Goal: Use online tool/utility: Utilize a website feature to perform a specific function

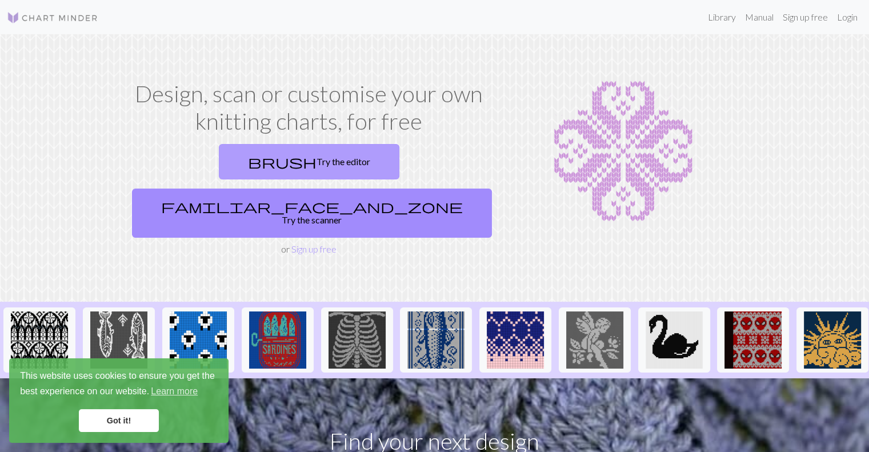
click at [233, 172] on link "brush Try the editor" at bounding box center [309, 161] width 181 height 35
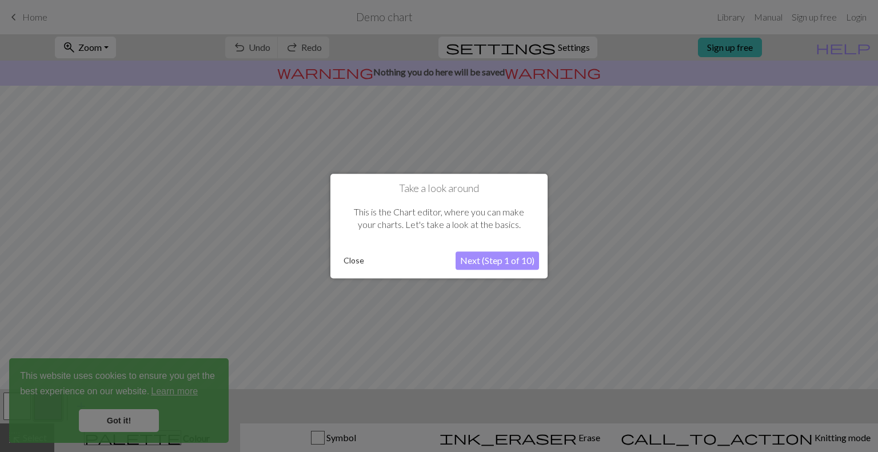
click at [495, 260] on button "Next (Step 1 of 10)" at bounding box center [497, 260] width 83 height 18
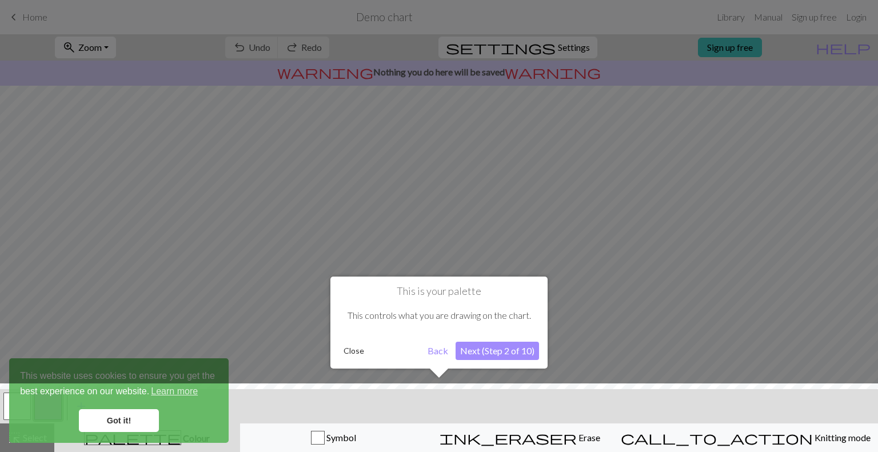
click at [492, 349] on button "Next (Step 2 of 10)" at bounding box center [497, 351] width 83 height 18
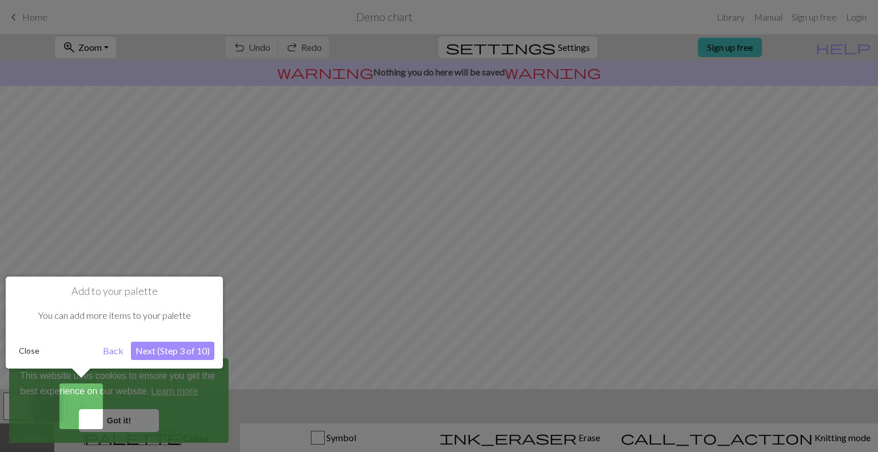
click at [171, 345] on button "Next (Step 3 of 10)" at bounding box center [172, 351] width 83 height 18
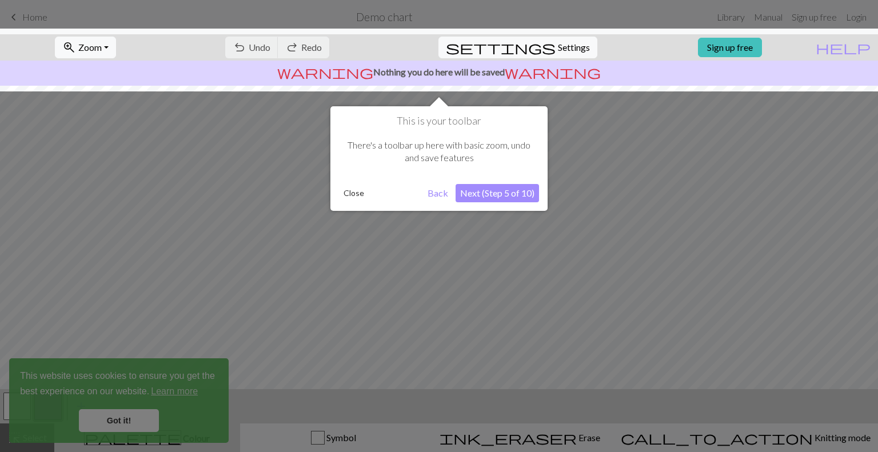
click at [524, 201] on button "Next (Step 5 of 10)" at bounding box center [497, 193] width 83 height 18
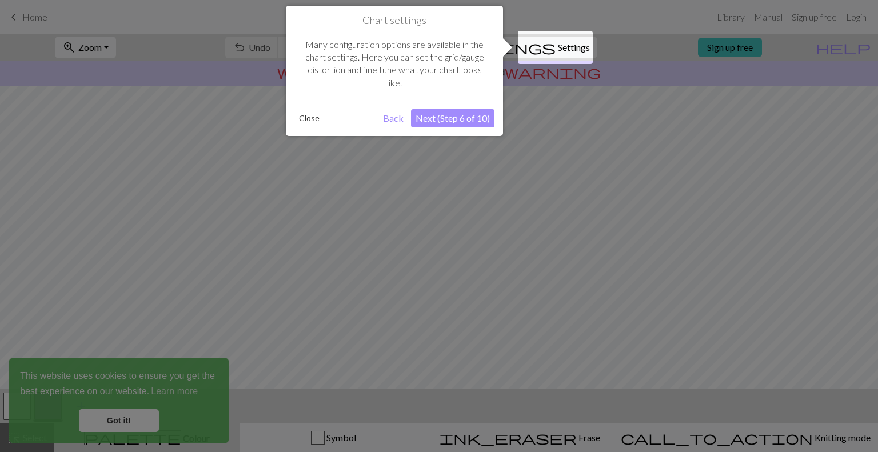
click at [468, 114] on button "Next (Step 6 of 10)" at bounding box center [452, 118] width 83 height 18
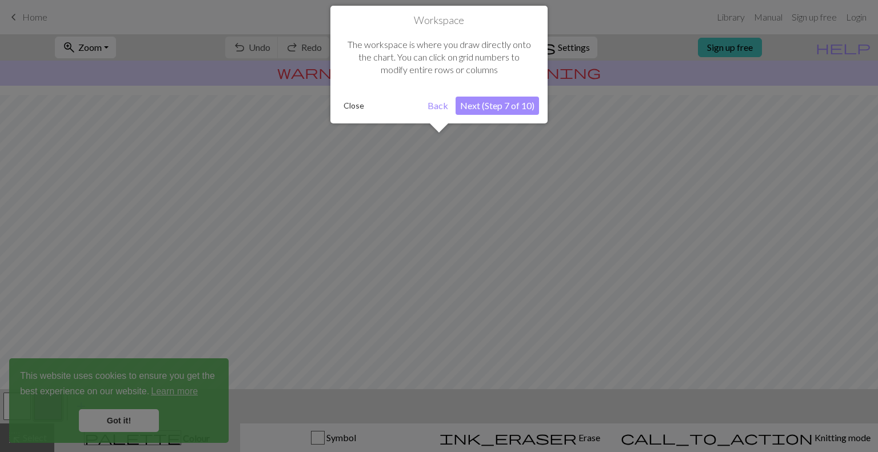
scroll to position [68, 0]
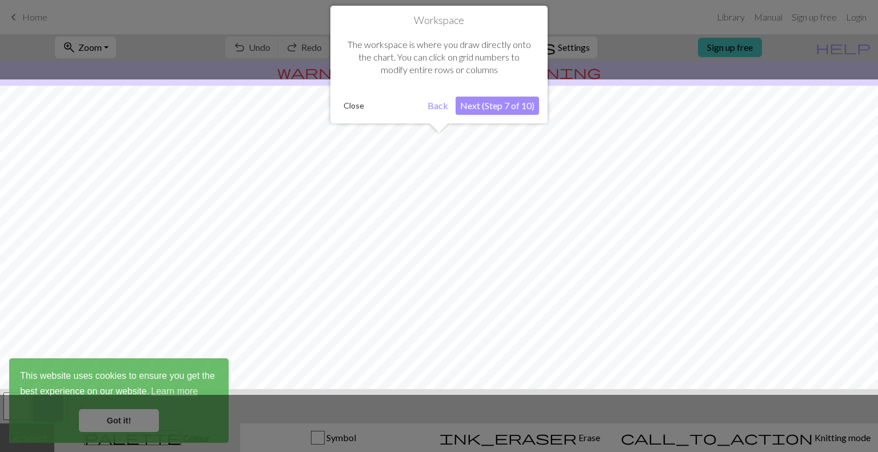
click at [492, 110] on button "Next (Step 7 of 10)" at bounding box center [497, 106] width 83 height 18
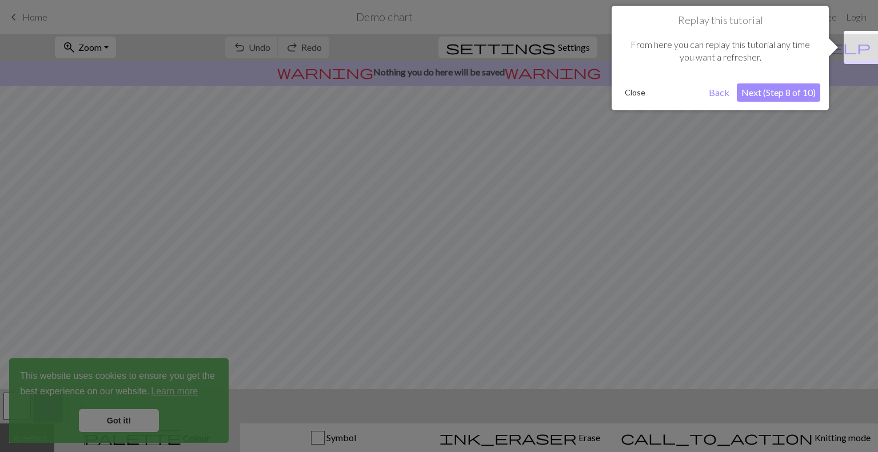
click at [791, 98] on button "Next (Step 8 of 10)" at bounding box center [778, 92] width 83 height 18
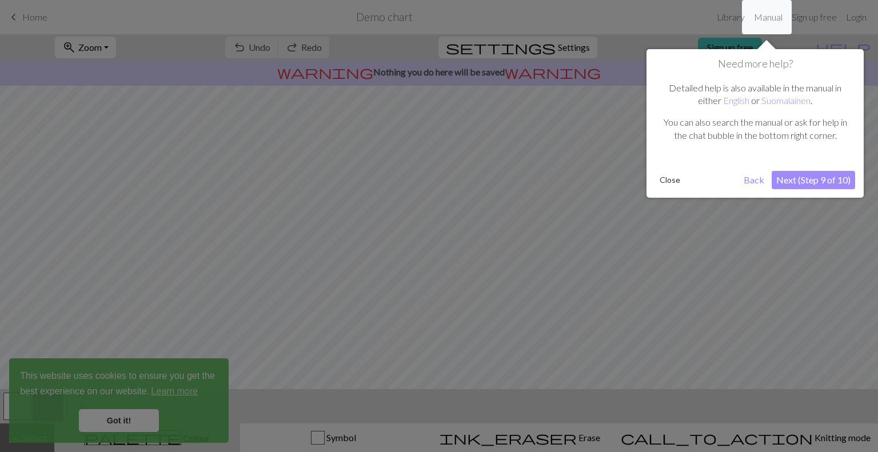
click at [806, 184] on button "Next (Step 9 of 10)" at bounding box center [813, 180] width 83 height 18
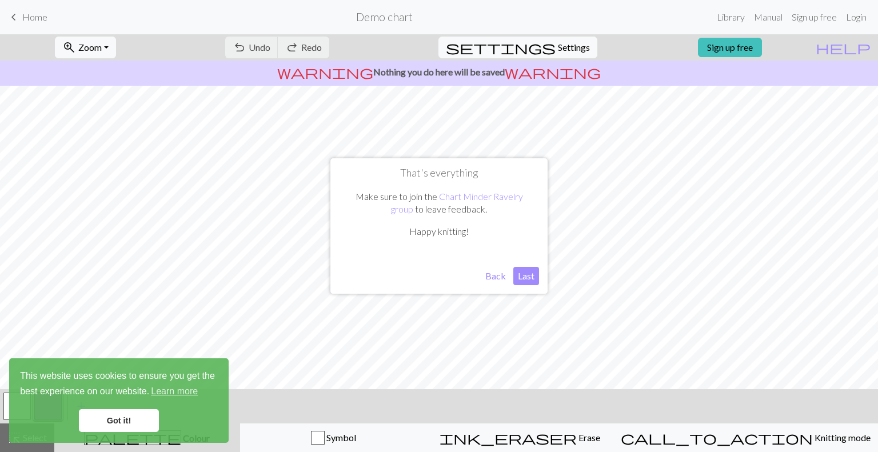
click at [521, 275] on button "Last" at bounding box center [526, 276] width 26 height 18
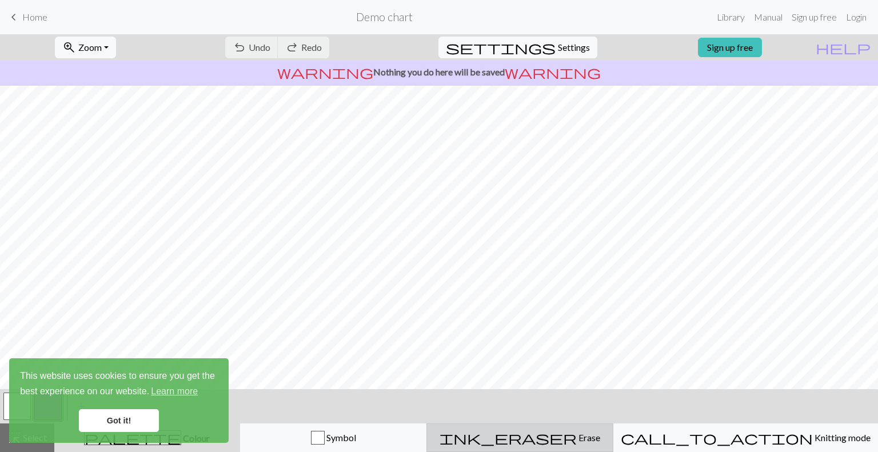
click at [577, 434] on span "Erase" at bounding box center [588, 437] width 23 height 11
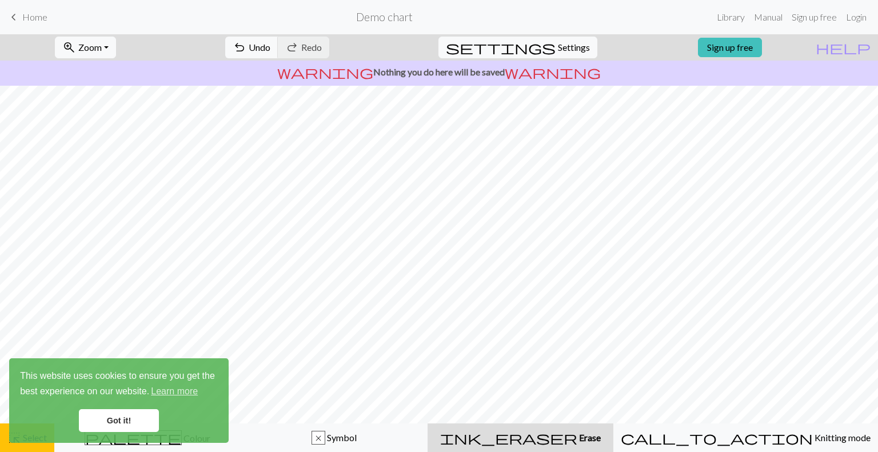
click at [136, 418] on link "Got it!" at bounding box center [119, 420] width 80 height 23
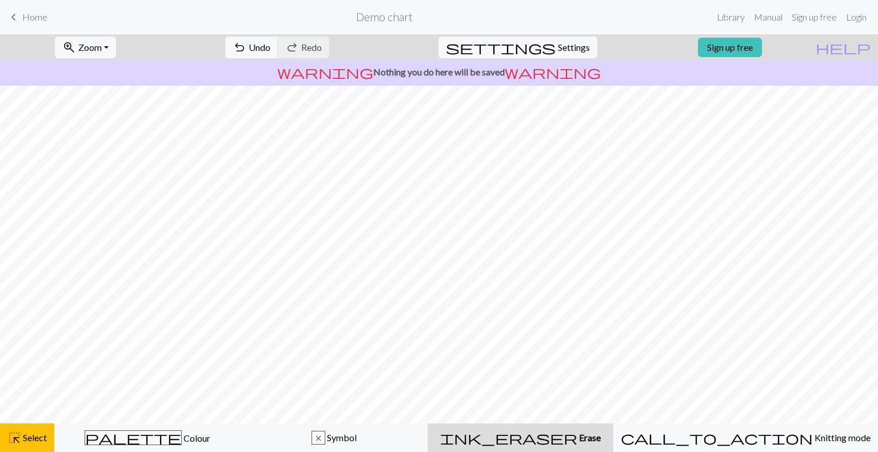
click at [193, 442] on div "This website uses cookies to ensure you get the best experience on our website.…" at bounding box center [118, 400] width 219 height 85
click at [182, 437] on span "Colour" at bounding box center [196, 438] width 29 height 11
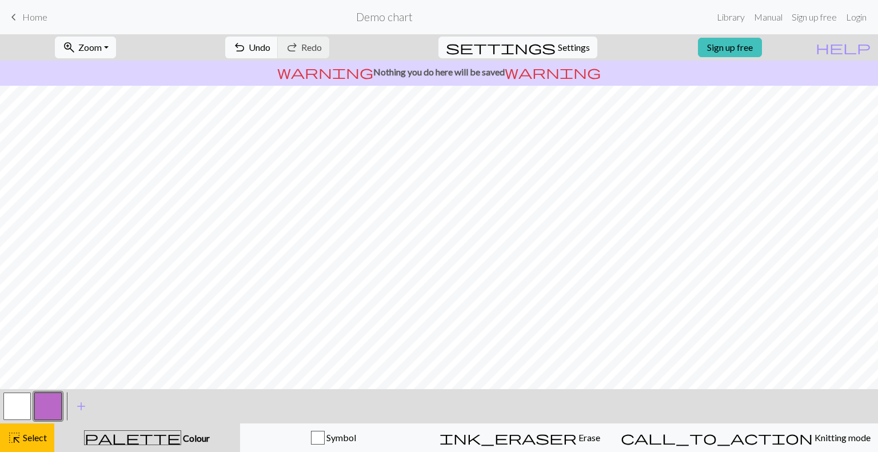
click at [50, 402] on button "button" at bounding box center [47, 406] width 27 height 27
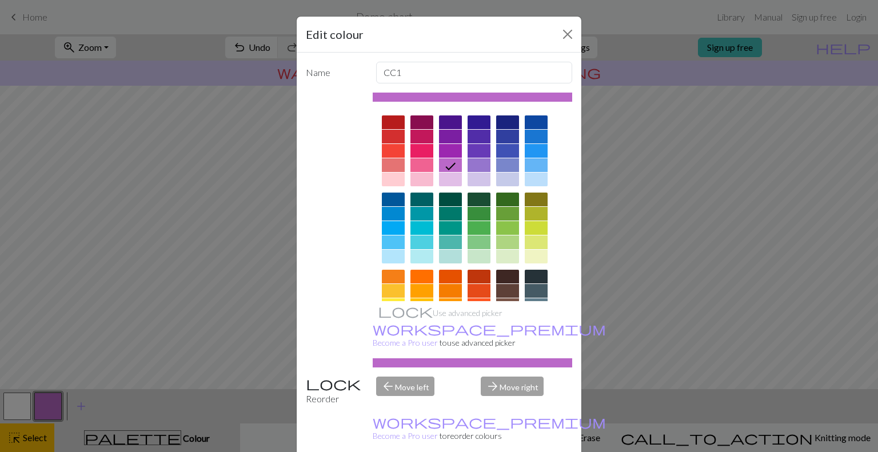
click at [15, 403] on div "Edit colour Name CC1 Use advanced picker workspace_premium Become a Pro user to…" at bounding box center [439, 226] width 878 height 452
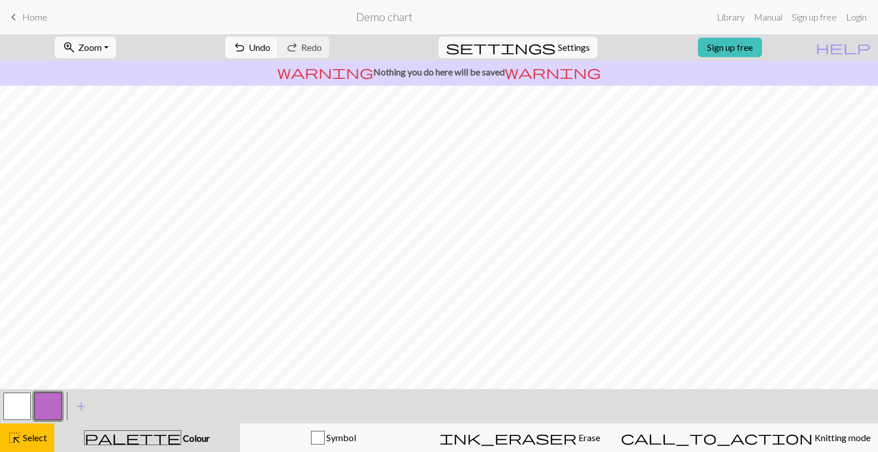
click at [18, 403] on button "button" at bounding box center [16, 406] width 27 height 27
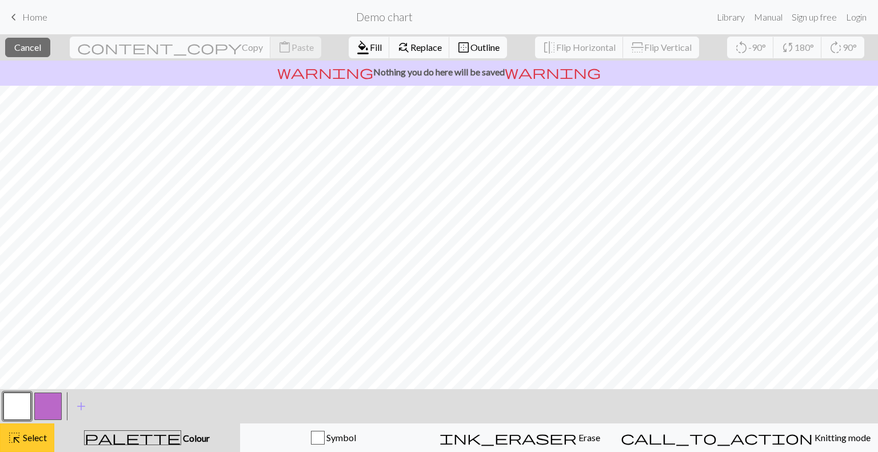
click at [14, 440] on span "highlight_alt" at bounding box center [14, 438] width 14 height 16
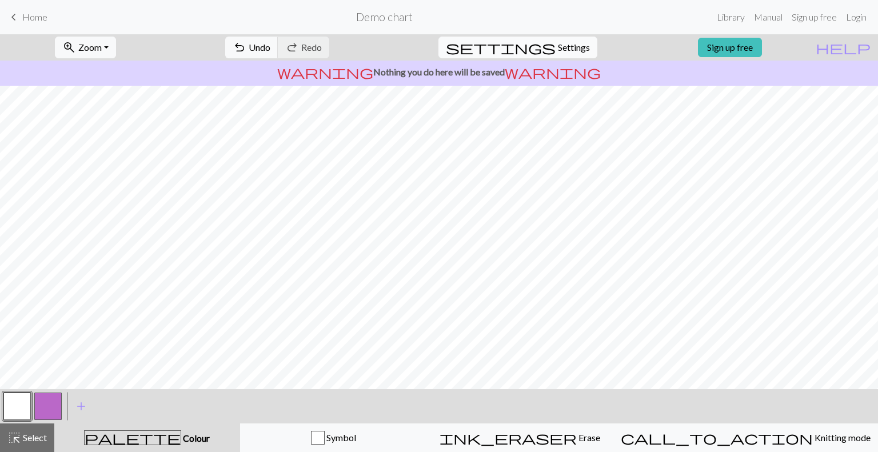
click at [526, 50] on button "settings Settings" at bounding box center [517, 48] width 159 height 22
select select "aran"
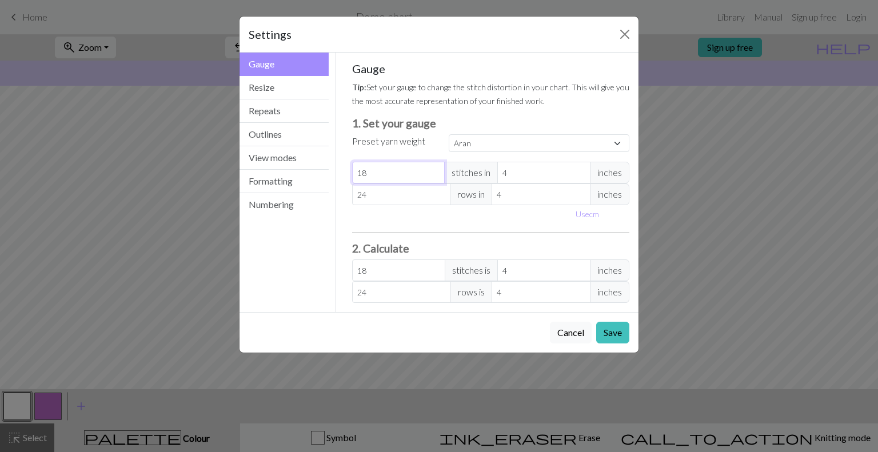
type input "19"
click at [432, 169] on input "19" at bounding box center [398, 173] width 93 height 22
type input "20"
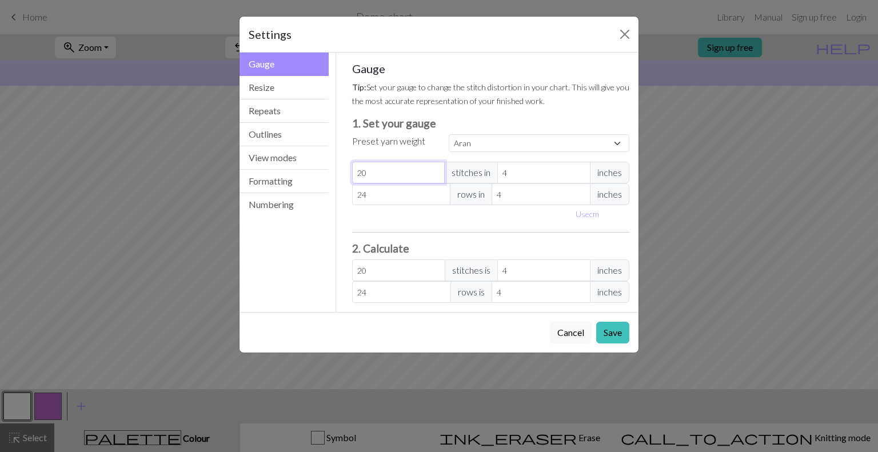
type input "20"
click at [432, 167] on input "20" at bounding box center [398, 173] width 93 height 22
type input "23"
click at [441, 198] on input "23" at bounding box center [401, 194] width 99 height 22
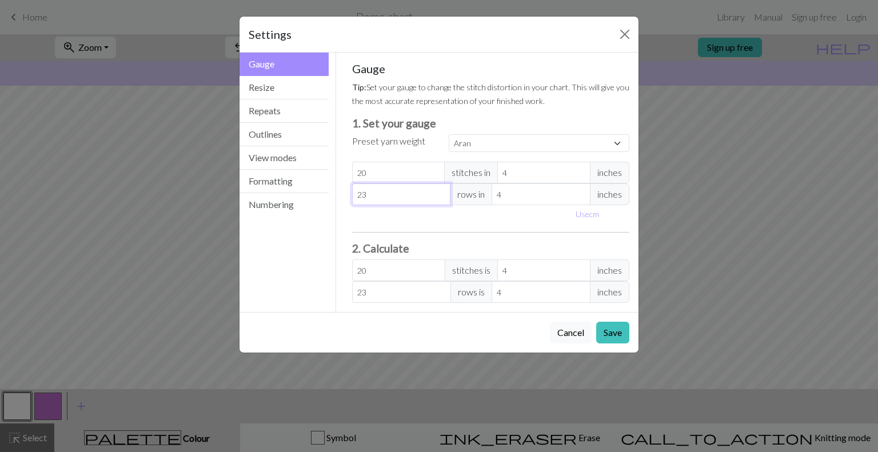
type input "22"
click at [440, 198] on input "22" at bounding box center [401, 194] width 99 height 22
type input "21"
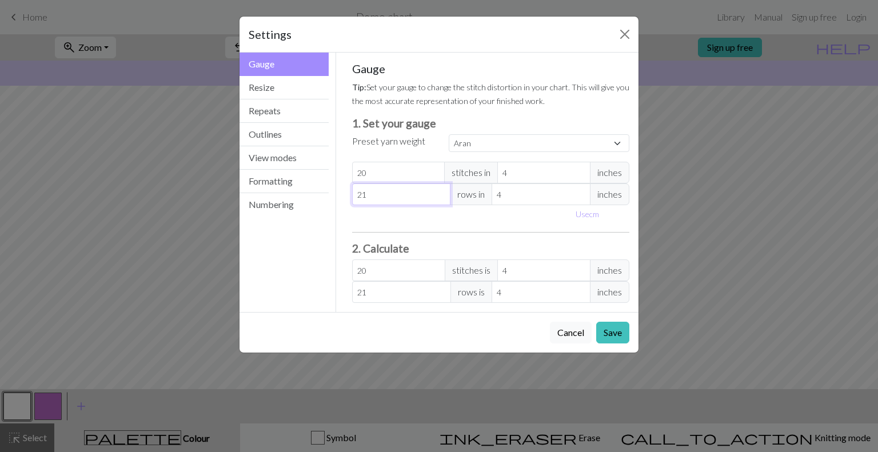
click at [439, 197] on input "21" at bounding box center [401, 194] width 99 height 22
type input "20"
click at [441, 199] on input "20" at bounding box center [401, 194] width 99 height 22
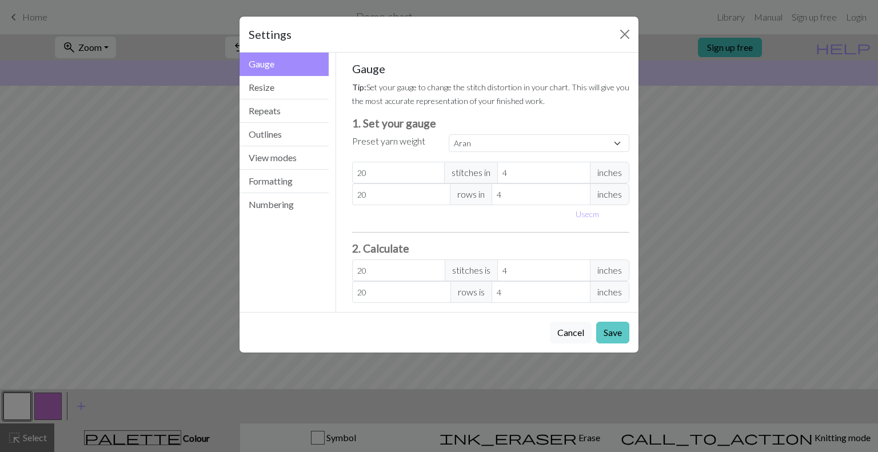
click at [604, 327] on button "Save" at bounding box center [612, 333] width 33 height 22
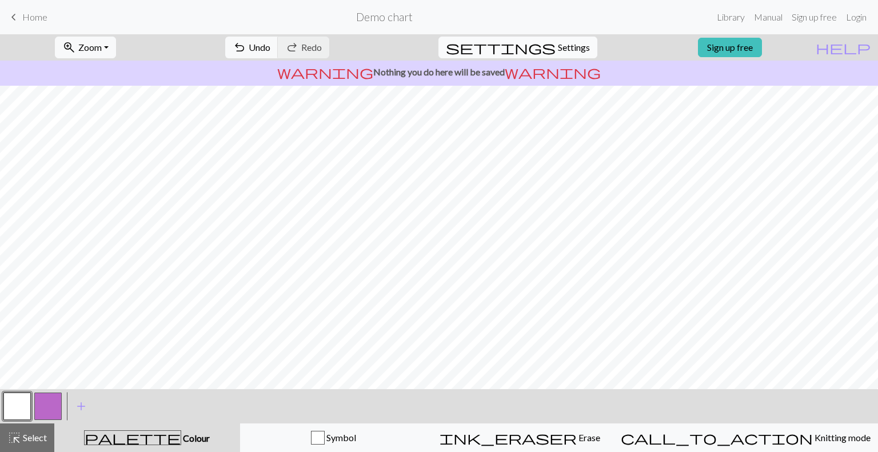
click at [526, 49] on button "settings Settings" at bounding box center [517, 48] width 159 height 22
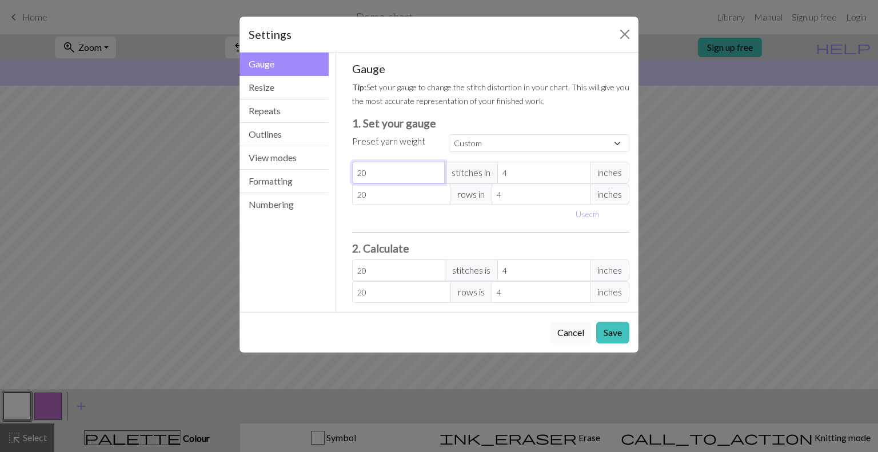
click at [407, 174] on input "20" at bounding box center [398, 173] width 93 height 22
click at [473, 139] on select "Custom Square Lace Light Fingering Fingering Sport Double knit Worsted Aran Bul…" at bounding box center [539, 143] width 181 height 18
select select "square"
click at [449, 134] on select "Custom Square Lace Light Fingering Fingering Sport Double knit Worsted Aran Bul…" at bounding box center [539, 143] width 181 height 18
type input "32"
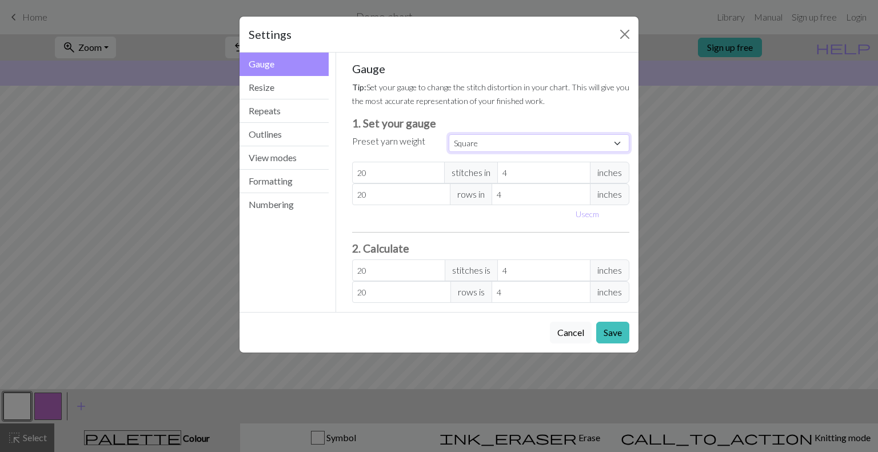
type input "32"
click at [408, 171] on input "32" at bounding box center [398, 173] width 93 height 22
type input "31"
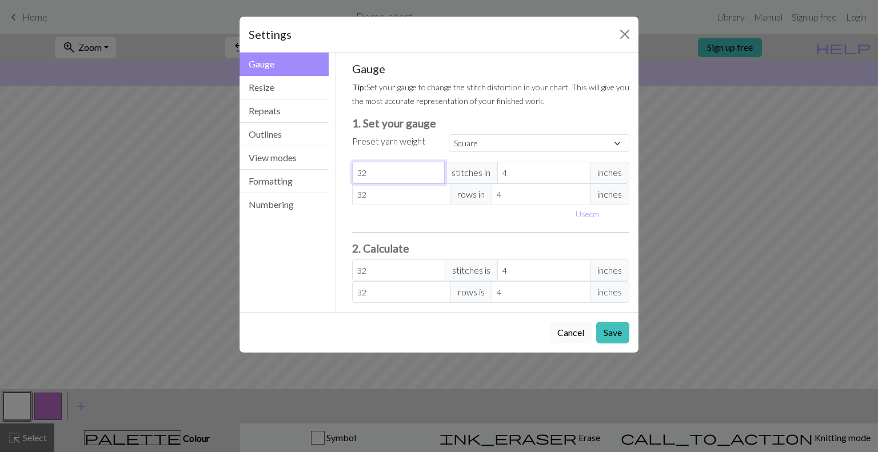
type input "31"
type input "30"
type input "29"
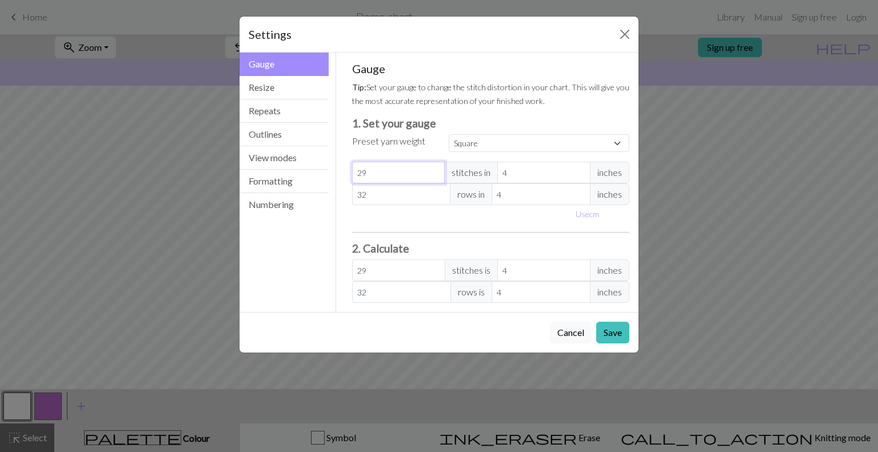
type input "28"
type input "27"
type input "26"
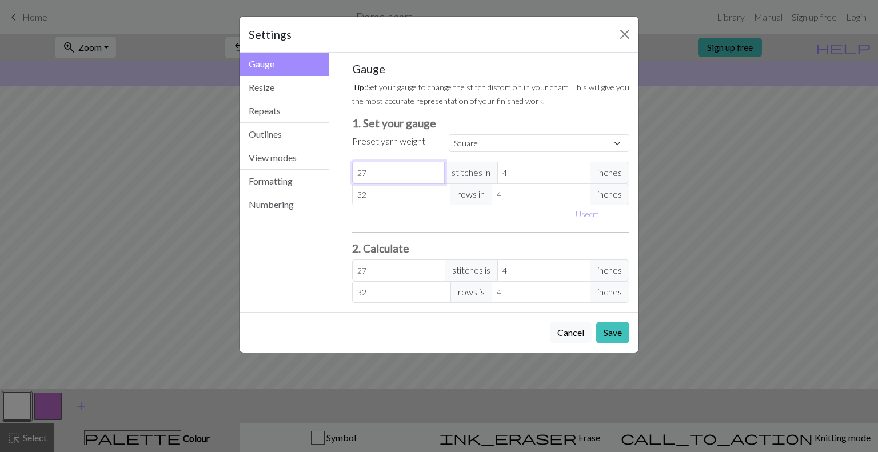
type input "26"
type input "25"
type input "24"
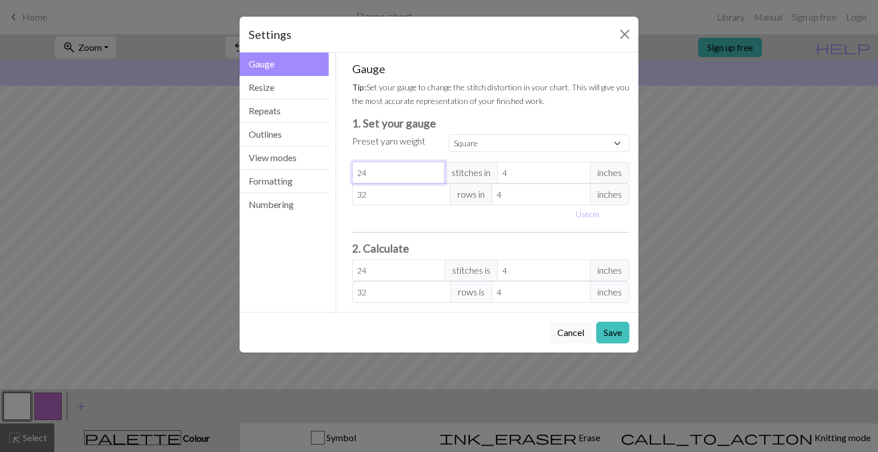
type input "23"
type input "22"
type input "21"
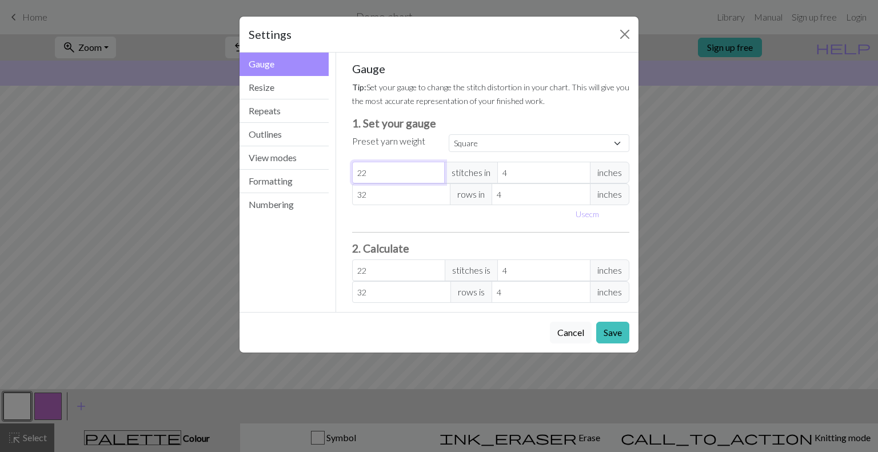
type input "21"
type input "2"
type input "0"
type input "2"
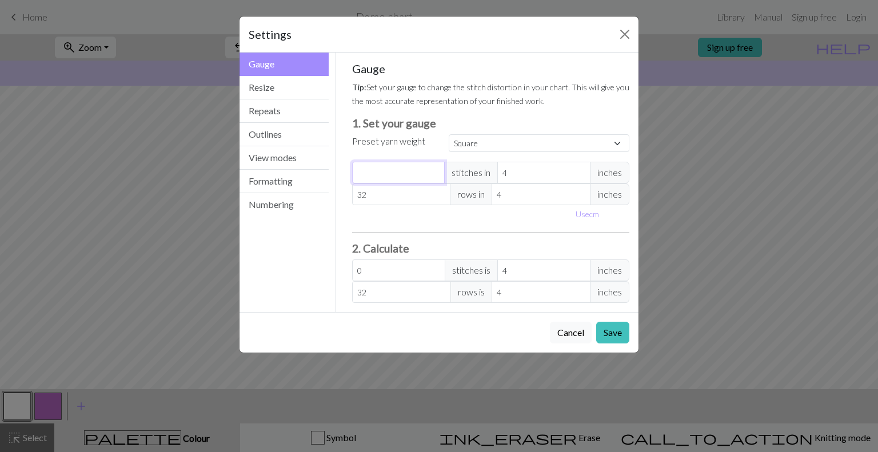
type input "2"
type input "20"
click at [405, 202] on input "32" at bounding box center [401, 194] width 99 height 22
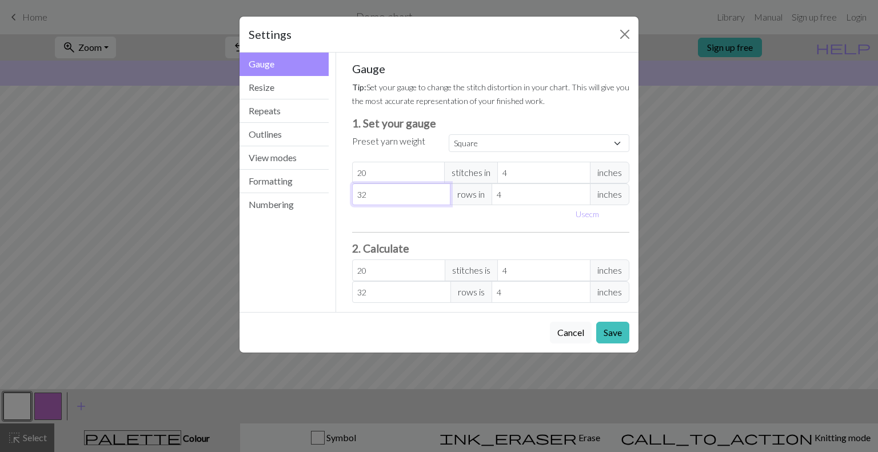
type input "3"
type input "0"
type input "2"
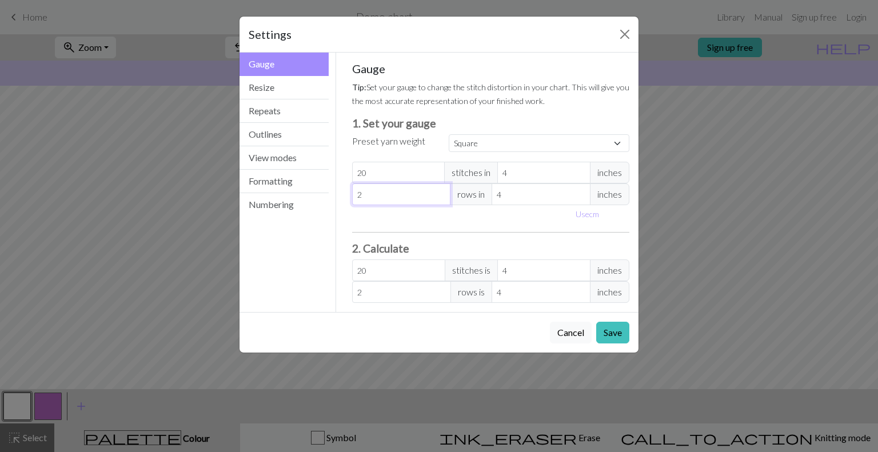
type input "20"
click at [613, 325] on button "Save" at bounding box center [612, 333] width 33 height 22
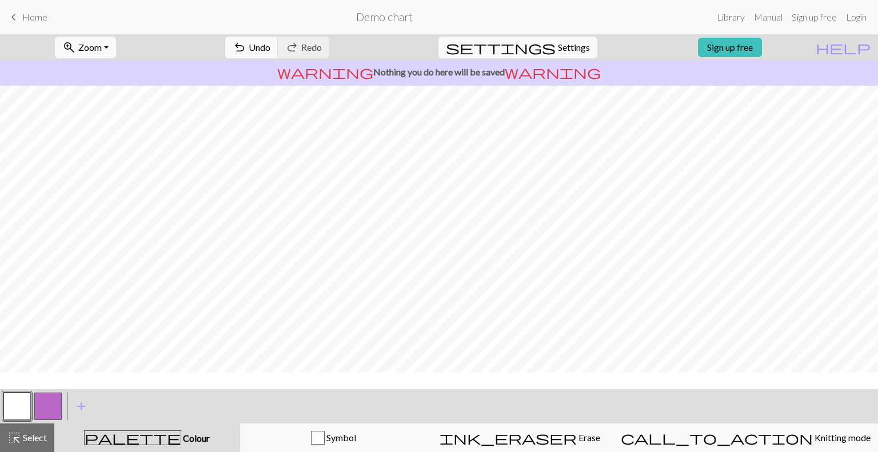
scroll to position [18, 0]
click at [270, 45] on span "Undo" at bounding box center [260, 47] width 22 height 11
click at [302, 45] on div "undo Undo Undo redo Redo Redo" at bounding box center [277, 47] width 121 height 26
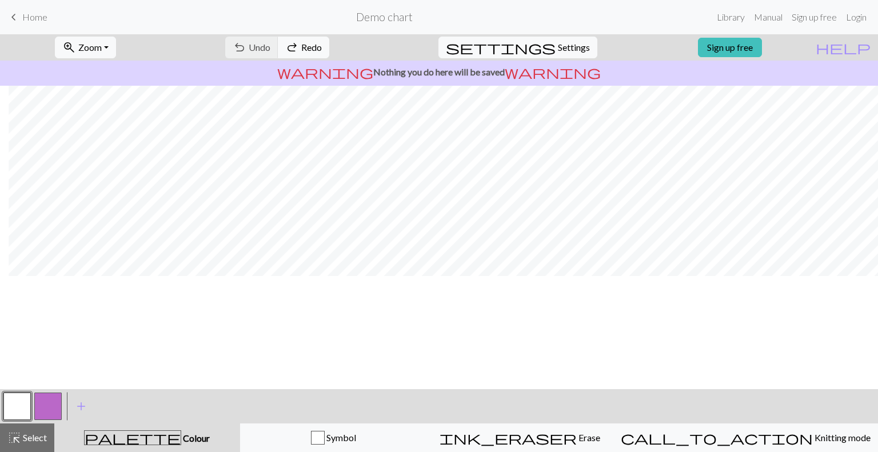
scroll to position [0, 9]
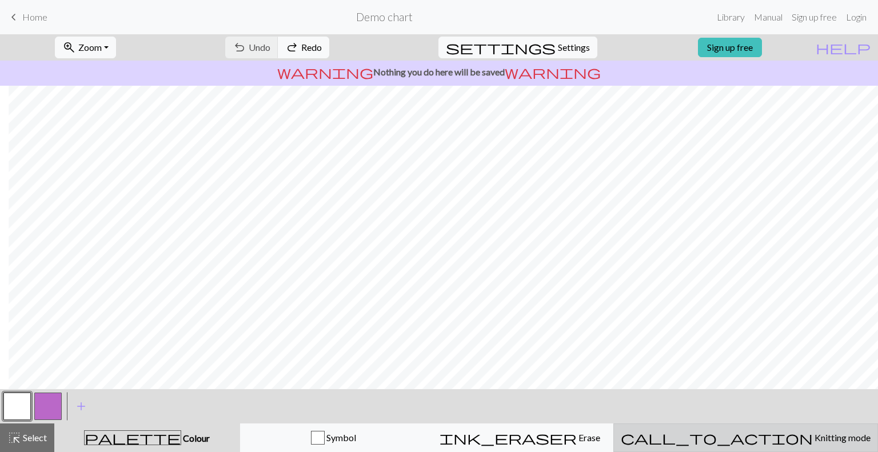
click at [813, 434] on span "Knitting mode" at bounding box center [842, 437] width 58 height 11
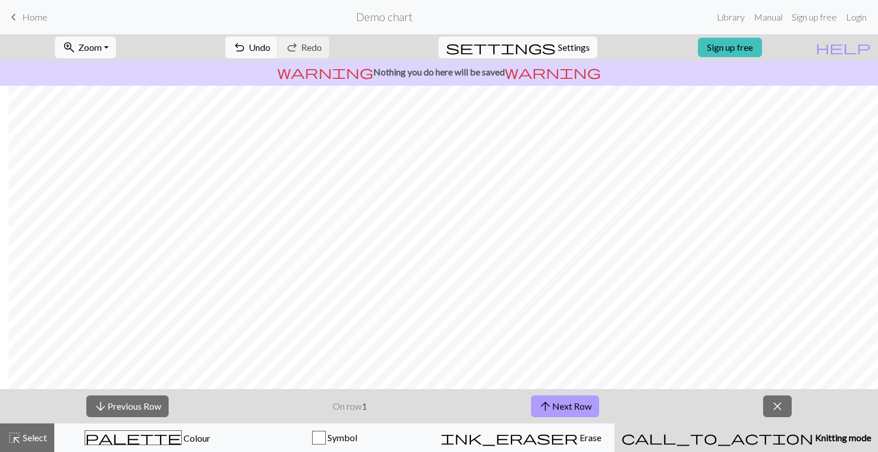
click at [580, 409] on button "arrow_upward Next Row" at bounding box center [565, 407] width 68 height 22
click at [581, 409] on button "arrow_upward Next Row" at bounding box center [565, 407] width 68 height 22
click at [113, 409] on button "arrow_downward Previous Row" at bounding box center [127, 407] width 82 height 22
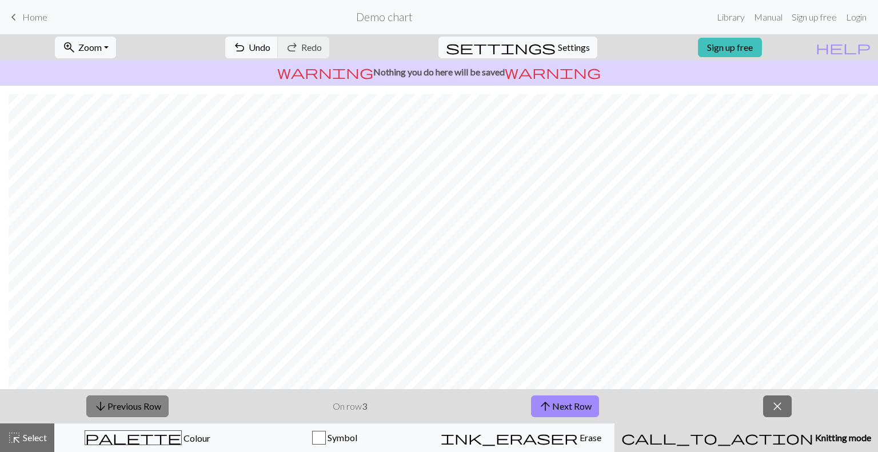
click at [113, 409] on button "arrow_downward Previous Row" at bounding box center [127, 407] width 82 height 22
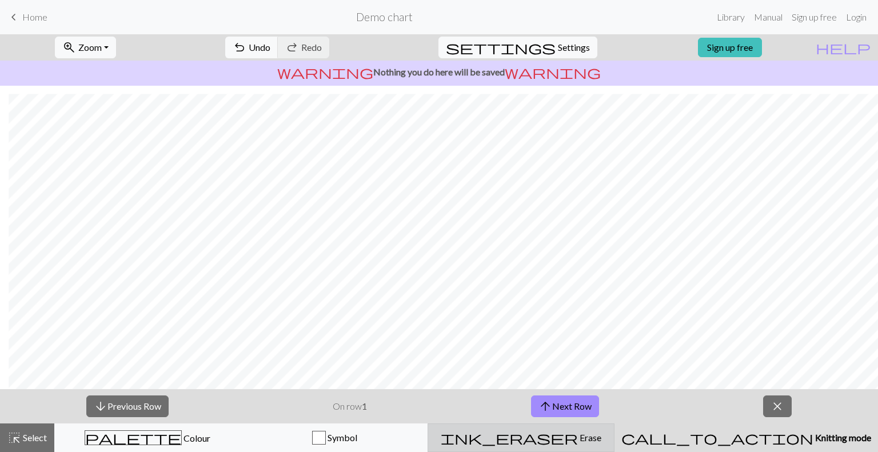
click at [614, 448] on button "ink_eraser Erase Erase" at bounding box center [521, 438] width 187 height 29
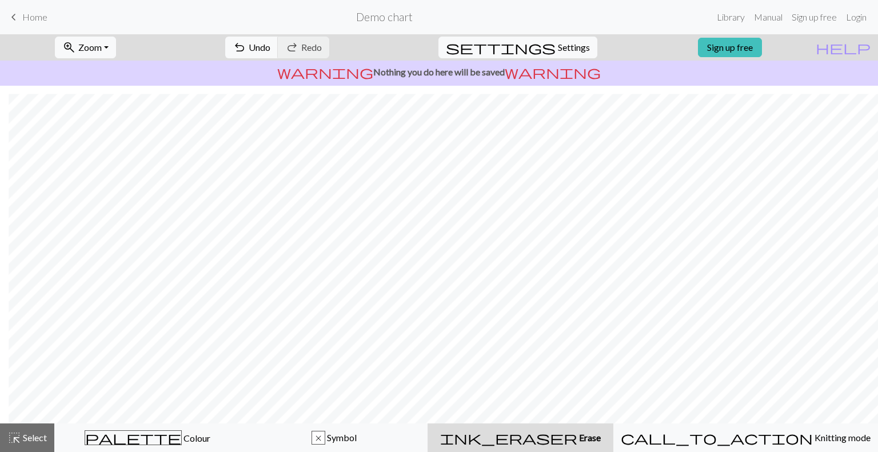
scroll to position [87, 9]
click at [357, 435] on span "Symbol" at bounding box center [340, 437] width 31 height 11
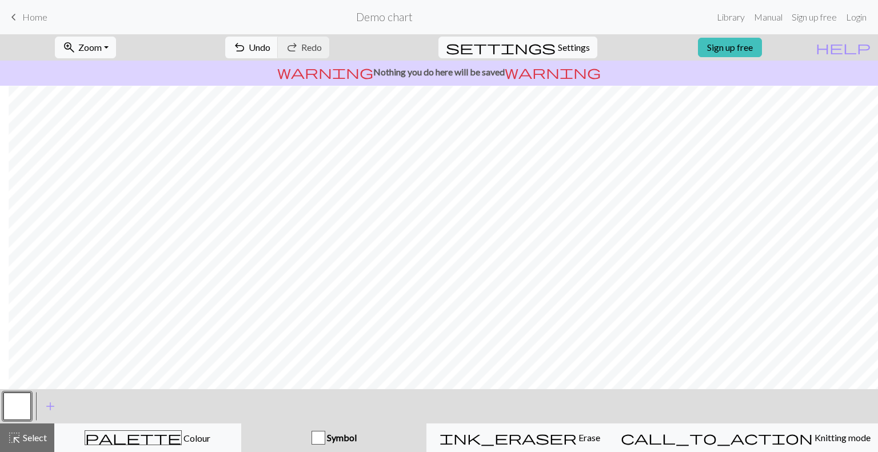
click at [21, 400] on button "button" at bounding box center [16, 406] width 27 height 27
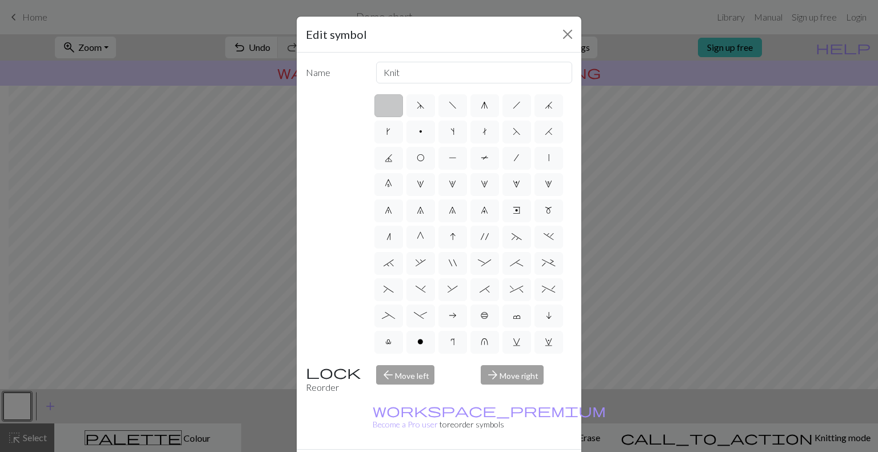
click at [378, 105] on label at bounding box center [388, 105] width 29 height 23
click at [389, 105] on input "radio" at bounding box center [392, 101] width 7 height 7
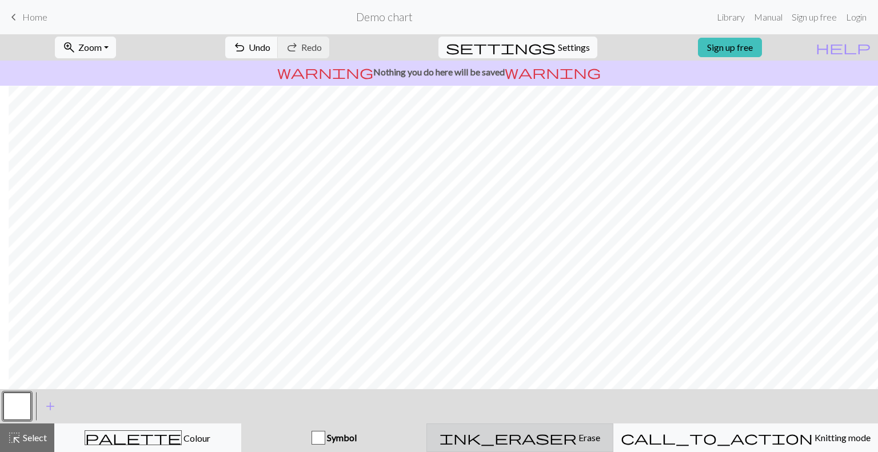
click at [527, 433] on div "ink_eraser Erase Erase" at bounding box center [520, 438] width 172 height 14
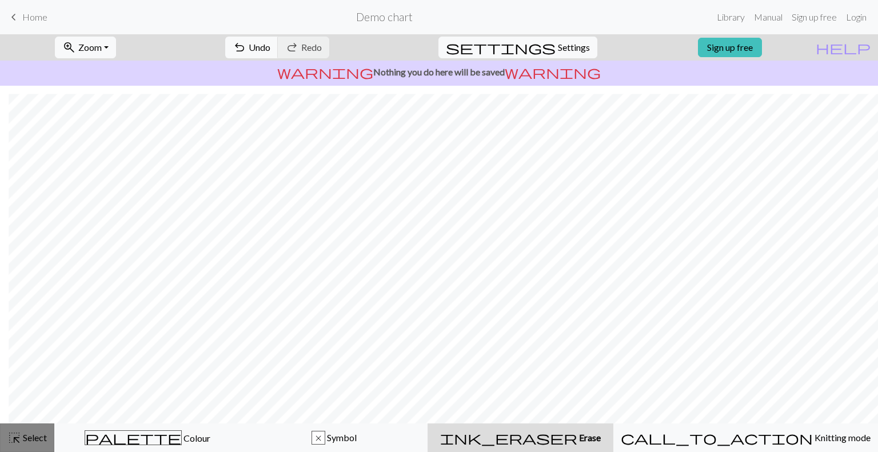
click at [40, 433] on span "Select" at bounding box center [34, 437] width 26 height 11
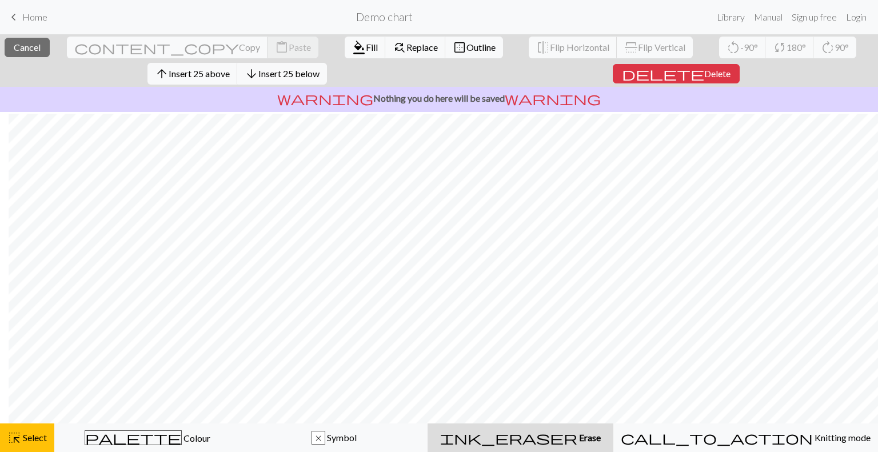
scroll to position [105, 9]
click at [546, 436] on div "ink_eraser Erase Erase" at bounding box center [520, 438] width 172 height 14
click at [704, 73] on span "Delete" at bounding box center [717, 73] width 26 height 11
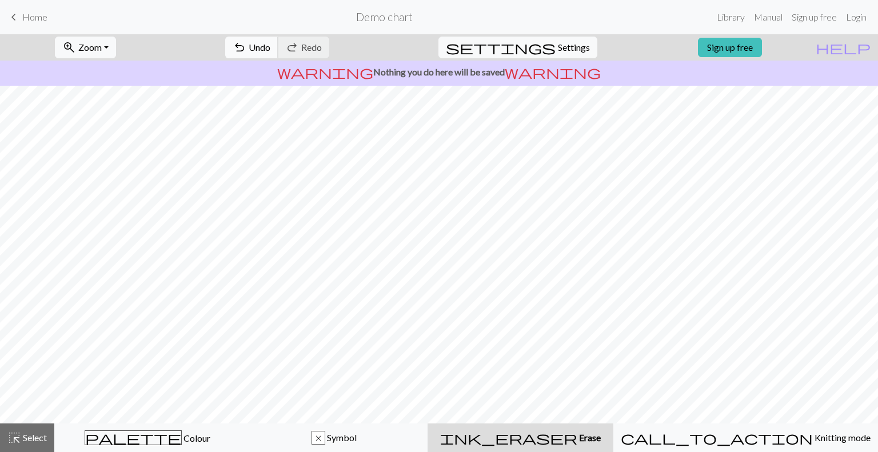
click at [246, 47] on span "undo" at bounding box center [240, 47] width 14 height 16
click at [583, 37] on button "settings Settings" at bounding box center [517, 48] width 159 height 22
select select "aran"
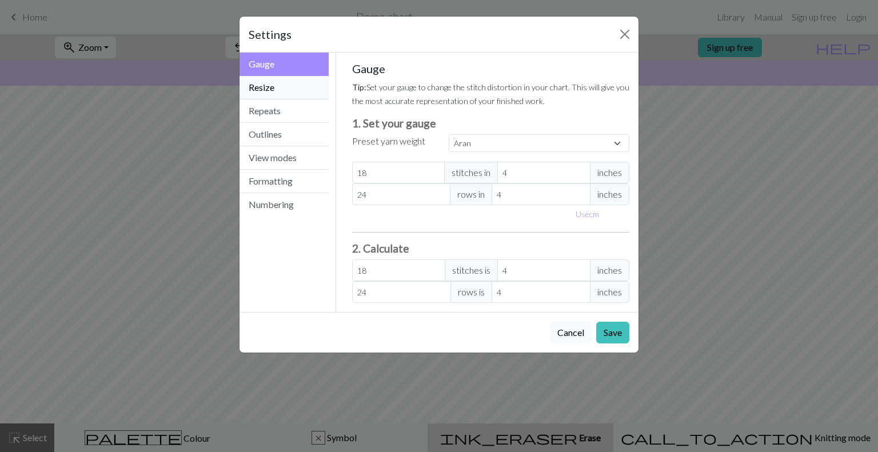
click at [259, 93] on button "Resize" at bounding box center [283, 87] width 89 height 23
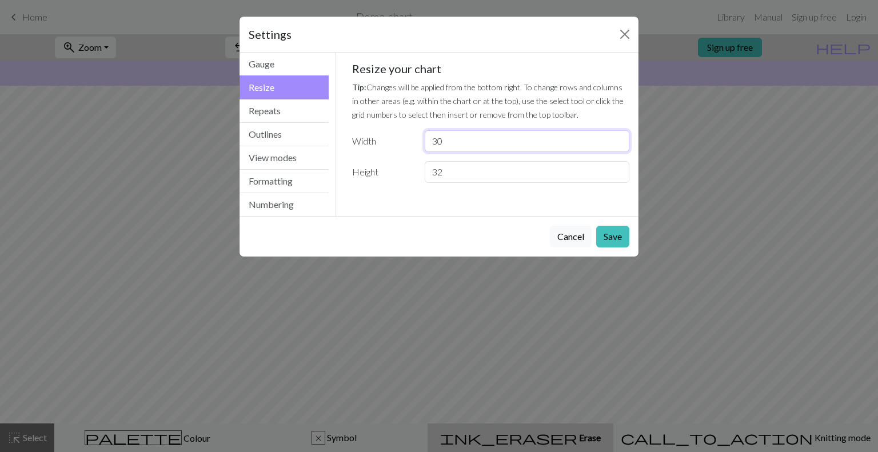
click at [469, 143] on input "30" at bounding box center [527, 141] width 205 height 22
type input "3"
type input "20"
drag, startPoint x: 476, startPoint y: 178, endPoint x: 469, endPoint y: 169, distance: 11.4
click at [469, 169] on input "32" at bounding box center [527, 172] width 205 height 22
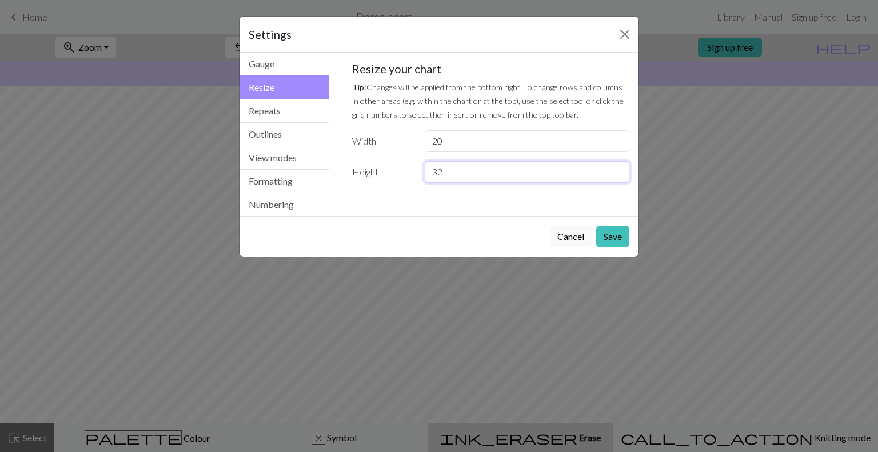
type input "3"
type input "20"
click at [612, 241] on button "Save" at bounding box center [612, 237] width 33 height 22
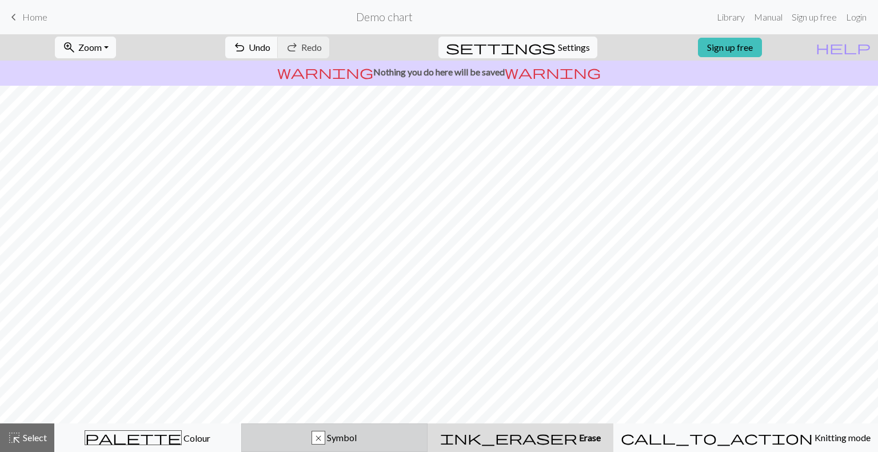
click at [357, 436] on span "Symbol" at bounding box center [340, 437] width 31 height 11
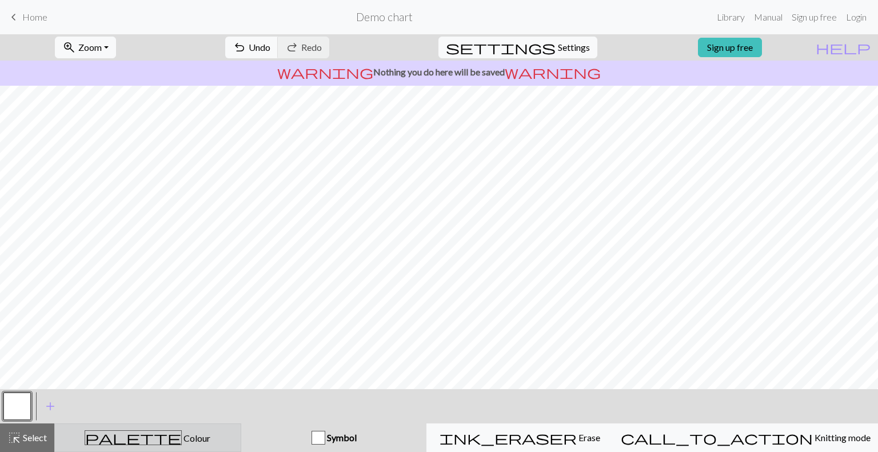
click at [193, 429] on button "palette Colour Colour" at bounding box center [147, 438] width 187 height 29
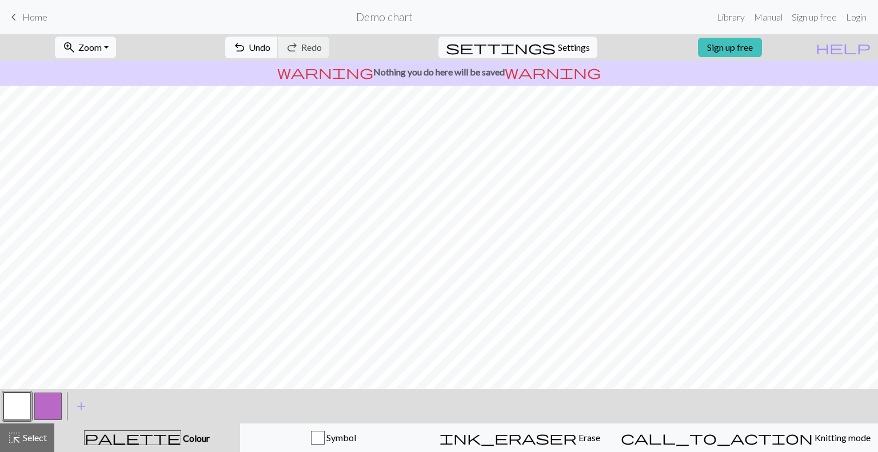
click at [17, 402] on button "button" at bounding box center [16, 406] width 27 height 27
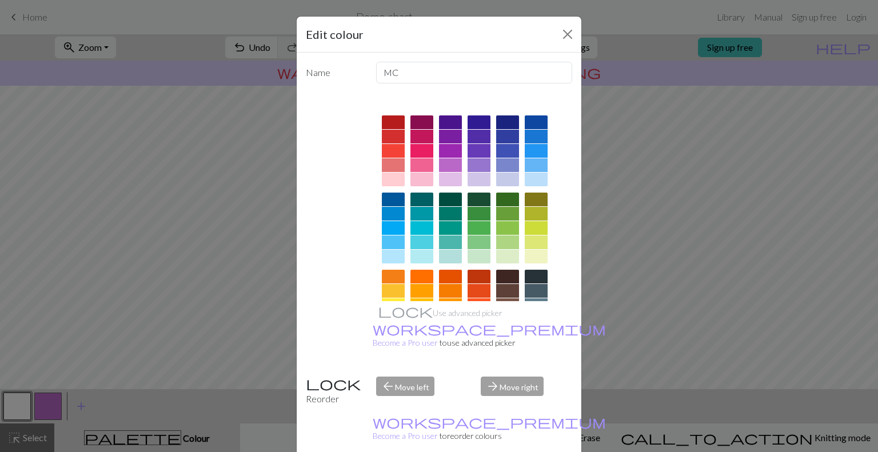
scroll to position [59, 0]
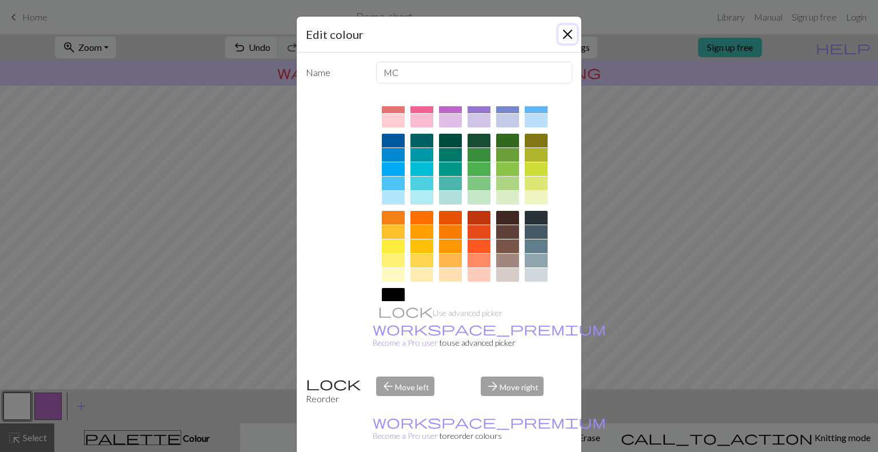
click at [561, 27] on button "Close" at bounding box center [567, 34] width 18 height 18
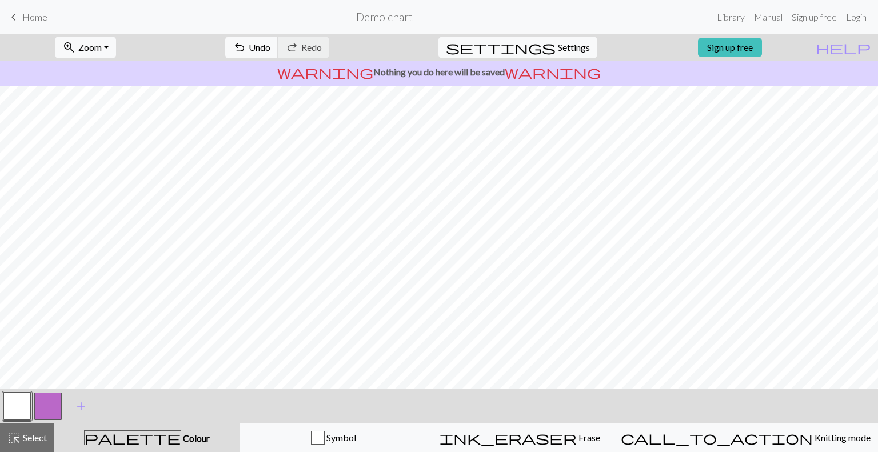
click at [47, 401] on button "button" at bounding box center [47, 406] width 27 height 27
click at [270, 50] on span "Undo" at bounding box center [260, 47] width 22 height 11
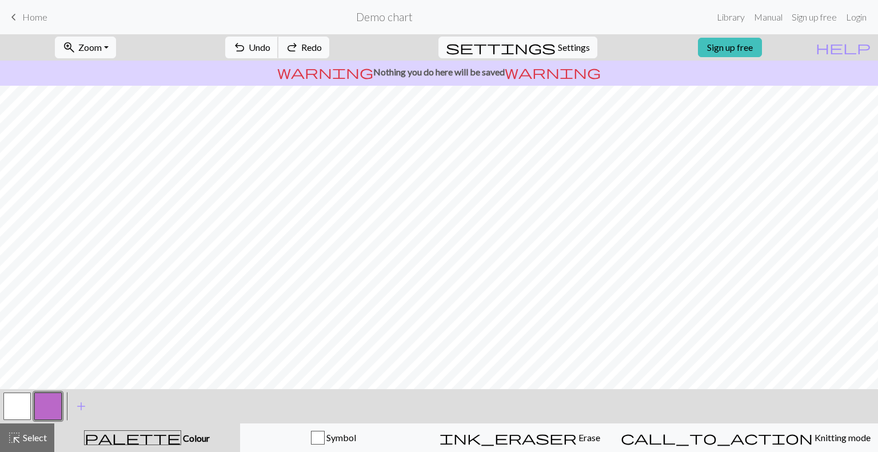
click at [270, 50] on span "Undo" at bounding box center [260, 47] width 22 height 11
click at [246, 44] on span "undo" at bounding box center [240, 47] width 14 height 16
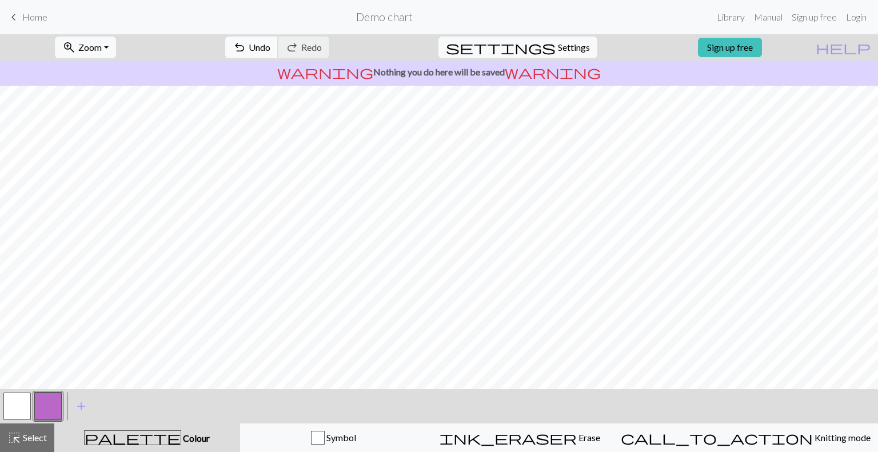
click at [246, 44] on span "undo" at bounding box center [240, 47] width 14 height 16
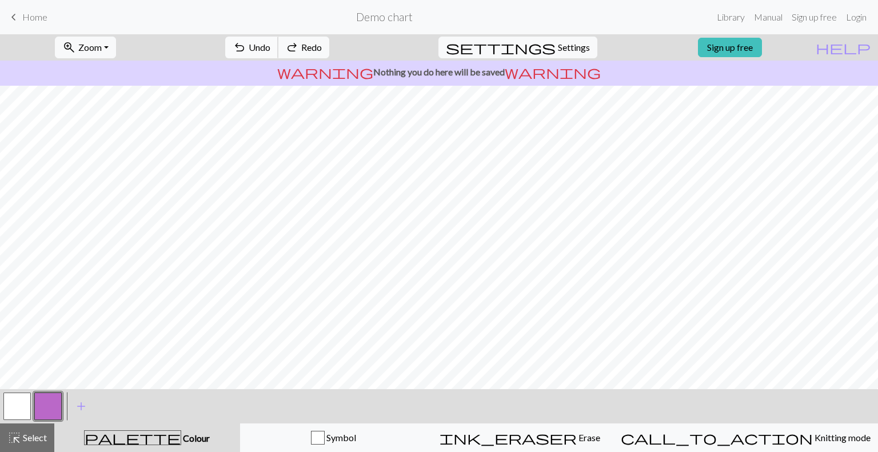
click at [246, 44] on span "undo" at bounding box center [240, 47] width 14 height 16
click at [246, 50] on span "undo" at bounding box center [240, 47] width 14 height 16
click at [246, 46] on span "undo" at bounding box center [240, 47] width 14 height 16
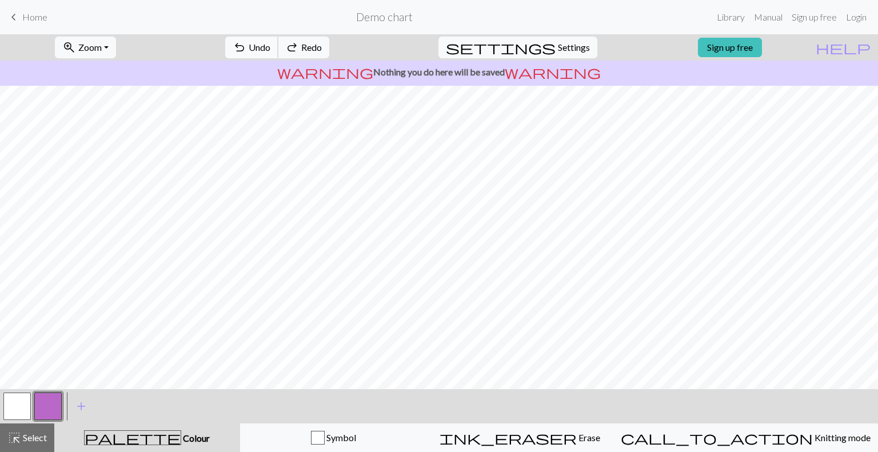
click at [246, 46] on span "undo" at bounding box center [240, 47] width 14 height 16
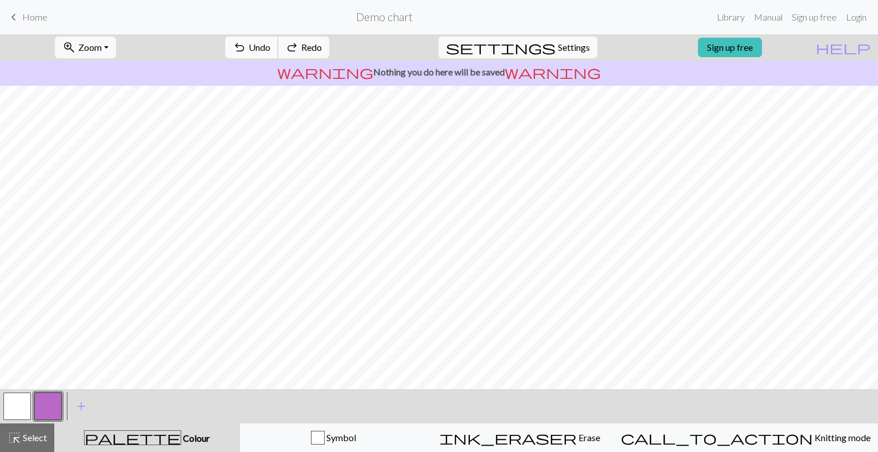
click at [246, 46] on span "undo" at bounding box center [240, 47] width 14 height 16
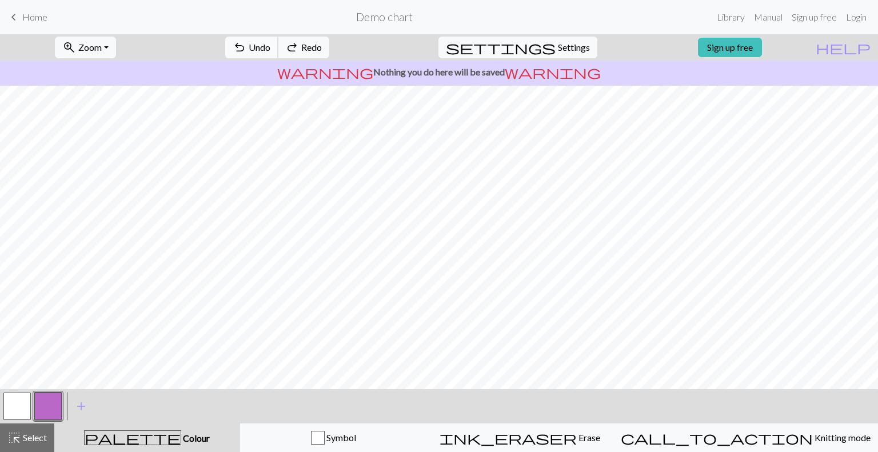
click at [246, 46] on span "undo" at bounding box center [240, 47] width 14 height 16
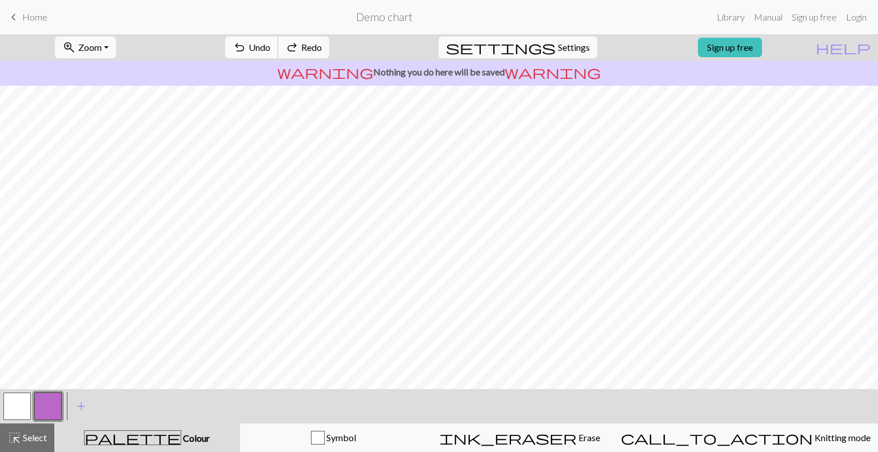
click at [246, 46] on span "undo" at bounding box center [240, 47] width 14 height 16
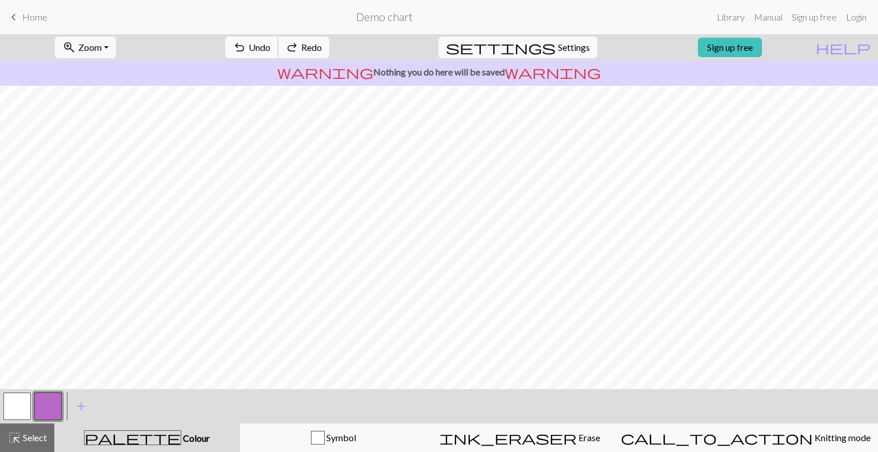
click at [246, 46] on span "undo" at bounding box center [240, 47] width 14 height 16
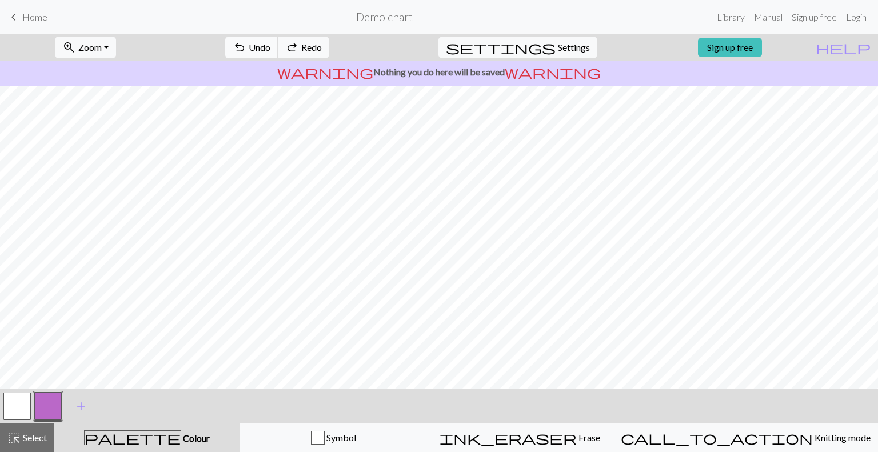
click at [246, 46] on span "undo" at bounding box center [240, 47] width 14 height 16
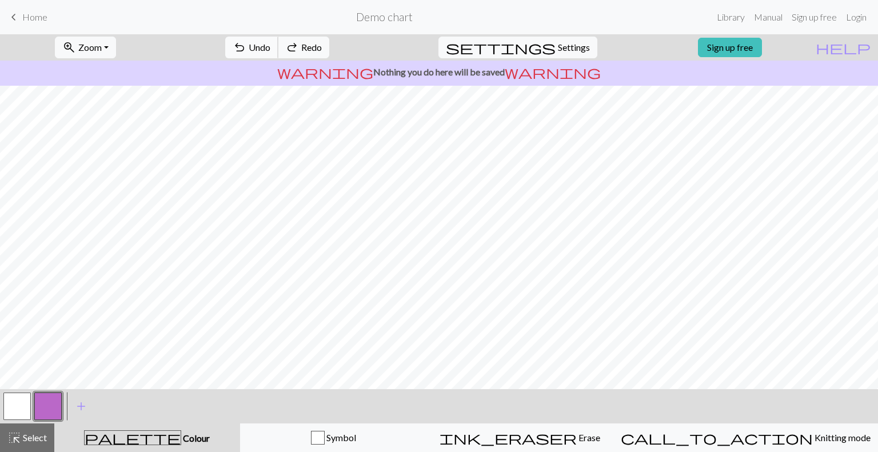
click at [246, 46] on span "undo" at bounding box center [240, 47] width 14 height 16
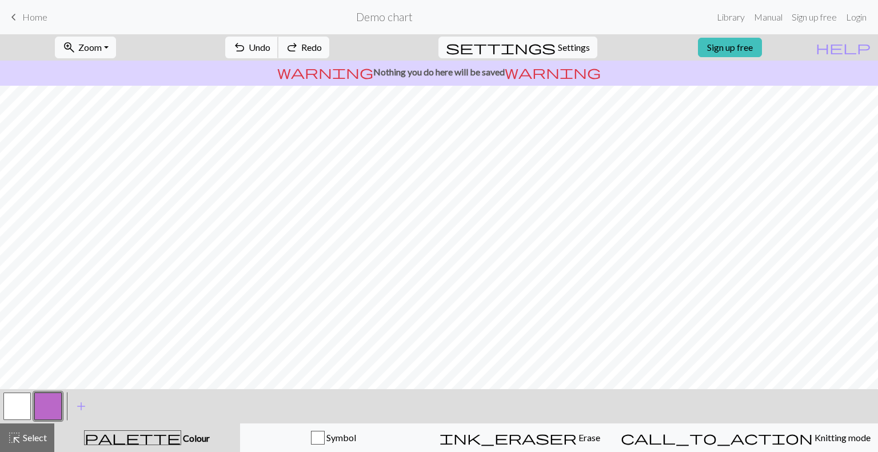
click at [246, 46] on span "undo" at bounding box center [240, 47] width 14 height 16
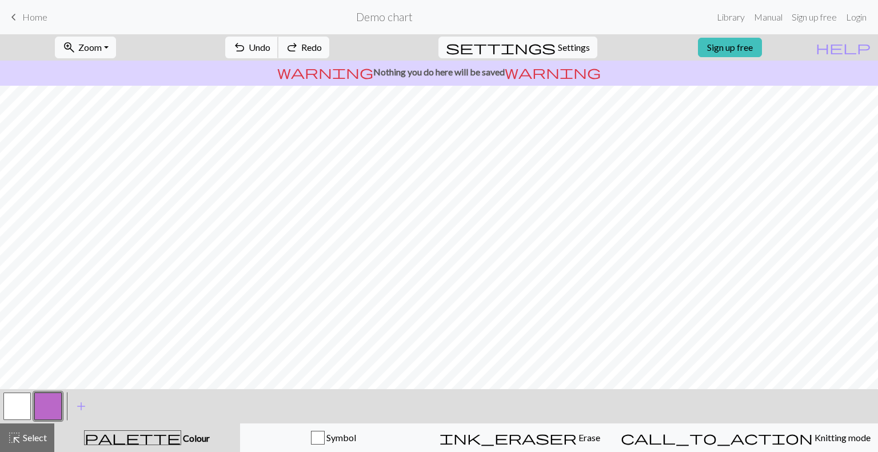
click at [246, 46] on span "undo" at bounding box center [240, 47] width 14 height 16
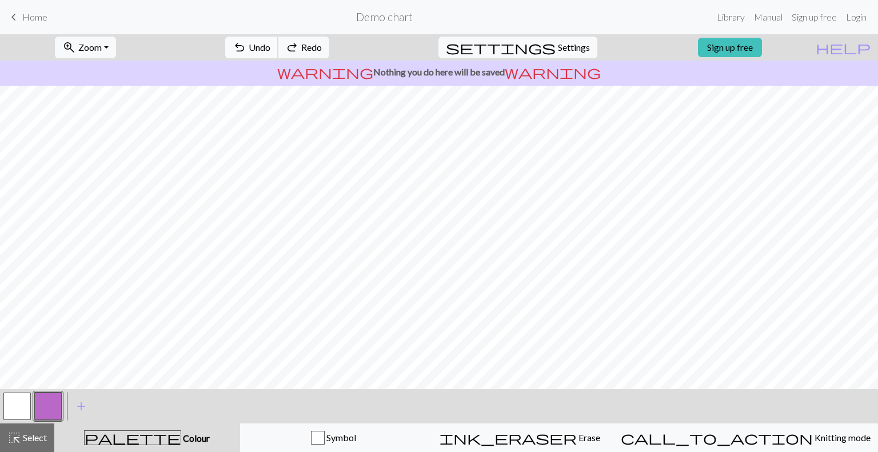
click at [246, 46] on span "undo" at bounding box center [240, 47] width 14 height 16
click at [288, 46] on div "undo Undo Undo redo Redo Redo" at bounding box center [277, 47] width 121 height 26
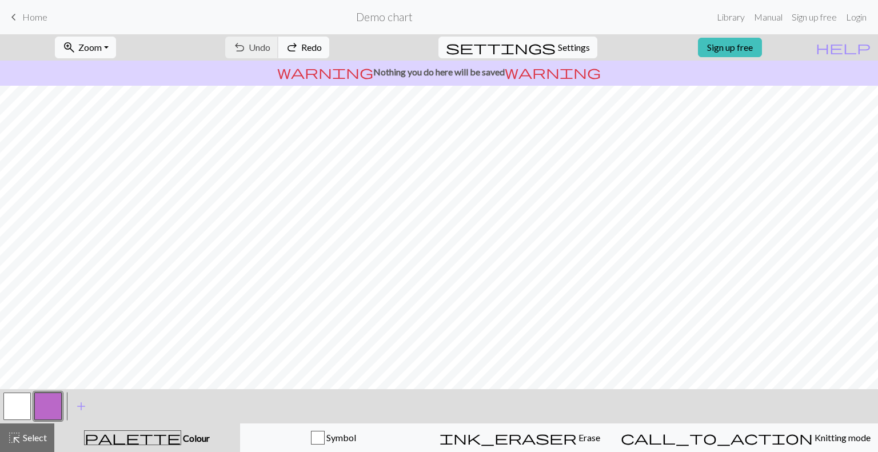
click at [288, 46] on div "undo Undo Undo redo Redo Redo" at bounding box center [277, 47] width 121 height 26
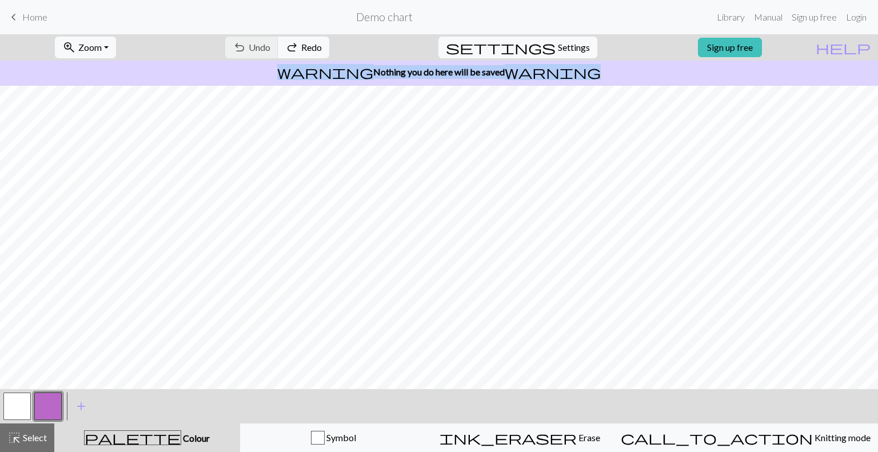
click at [358, 208] on div "zoom_in Zoom Zoom Fit all Fit width Fit height 50% 100% 150% 200% undo Undo Und…" at bounding box center [439, 243] width 878 height 418
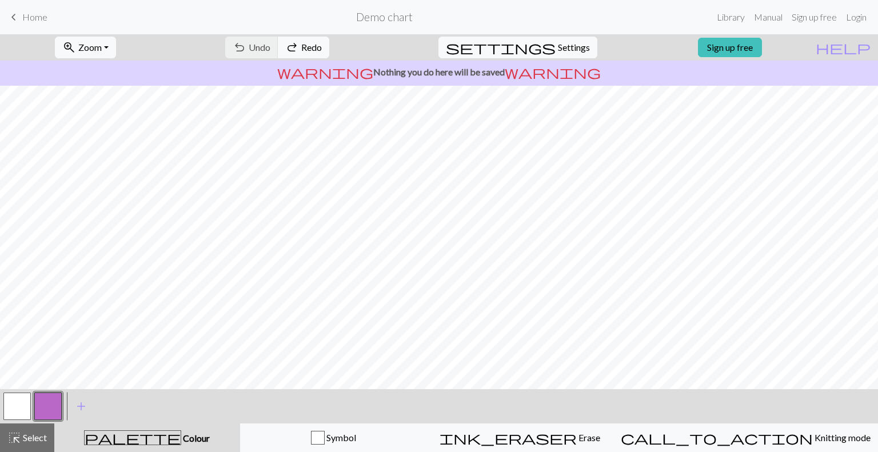
click at [306, 42] on div "undo Undo Undo redo Redo Redo" at bounding box center [277, 47] width 121 height 26
click at [356, 438] on span "Symbol" at bounding box center [340, 437] width 31 height 11
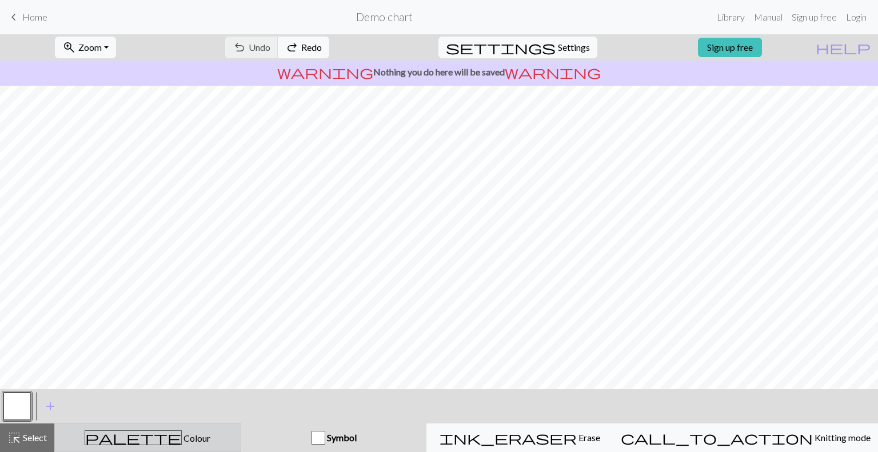
click at [163, 429] on button "palette Colour Colour" at bounding box center [147, 438] width 187 height 29
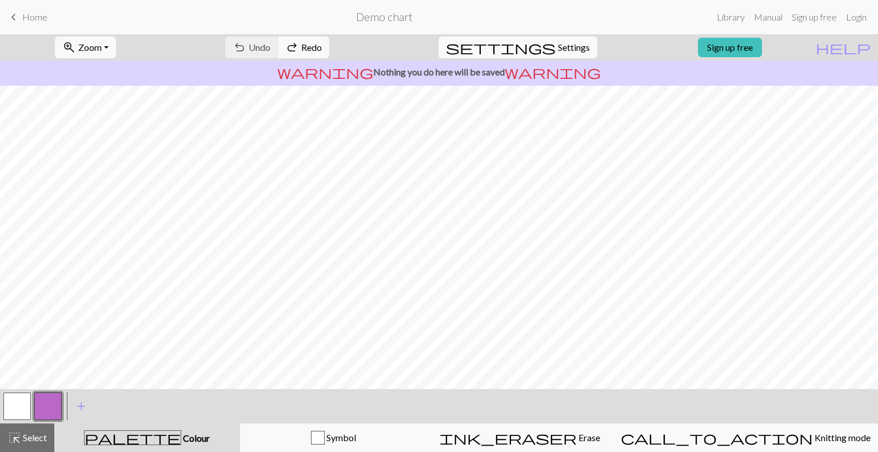
click at [14, 407] on button "button" at bounding box center [16, 406] width 27 height 27
click at [53, 411] on button "button" at bounding box center [47, 406] width 27 height 27
click at [270, 49] on span "Undo" at bounding box center [260, 47] width 22 height 11
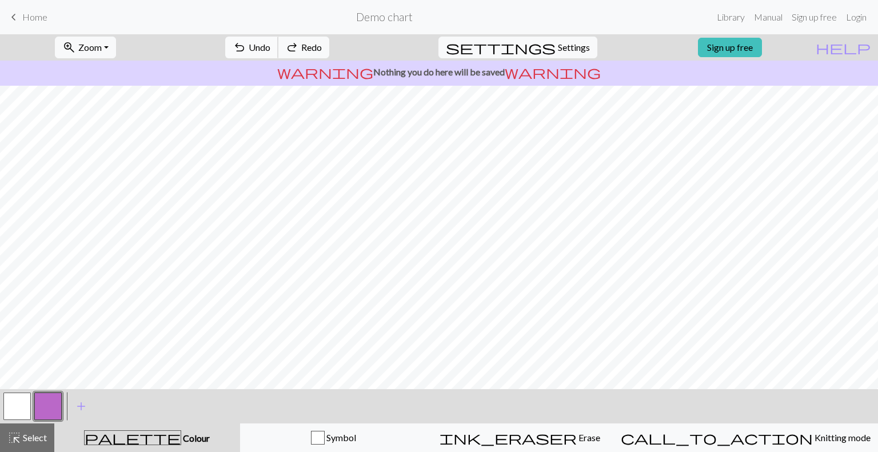
click at [270, 49] on span "Undo" at bounding box center [260, 47] width 22 height 11
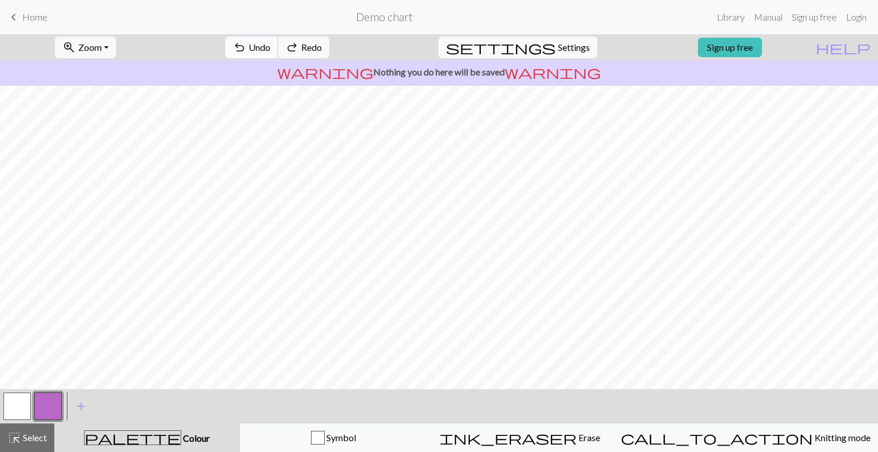
click at [270, 49] on span "Undo" at bounding box center [260, 47] width 22 height 11
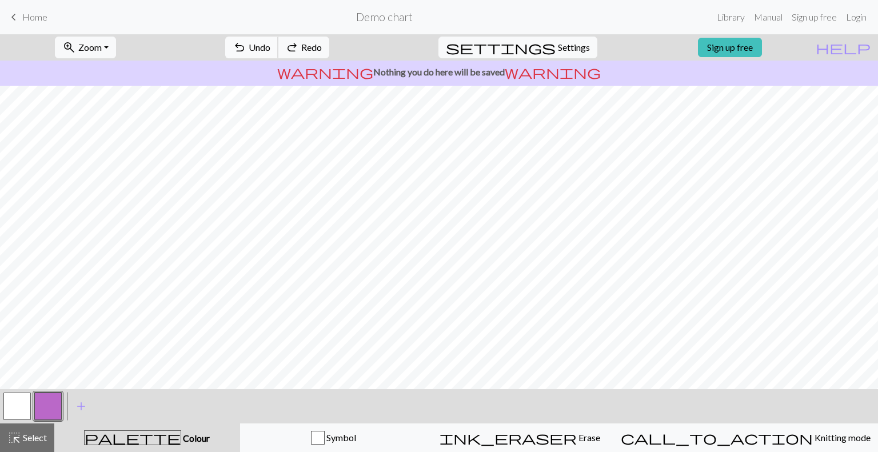
click at [270, 49] on span "Undo" at bounding box center [260, 47] width 22 height 11
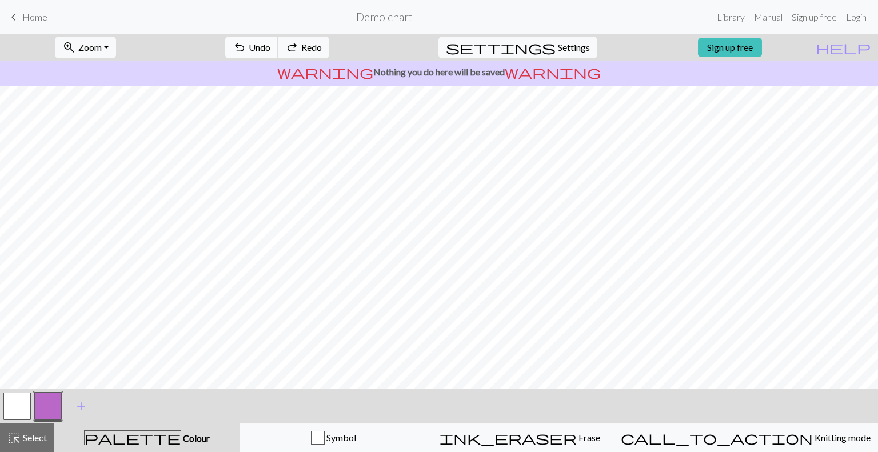
click at [270, 49] on span "Undo" at bounding box center [260, 47] width 22 height 11
click at [278, 54] on button "undo Undo Undo" at bounding box center [251, 48] width 53 height 22
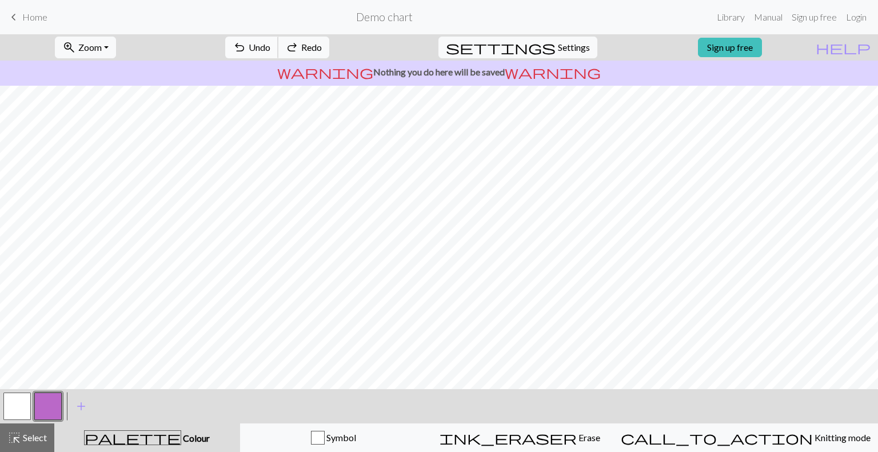
click at [278, 54] on button "undo Undo Undo" at bounding box center [251, 48] width 53 height 22
click at [270, 52] on span "Undo" at bounding box center [260, 47] width 22 height 11
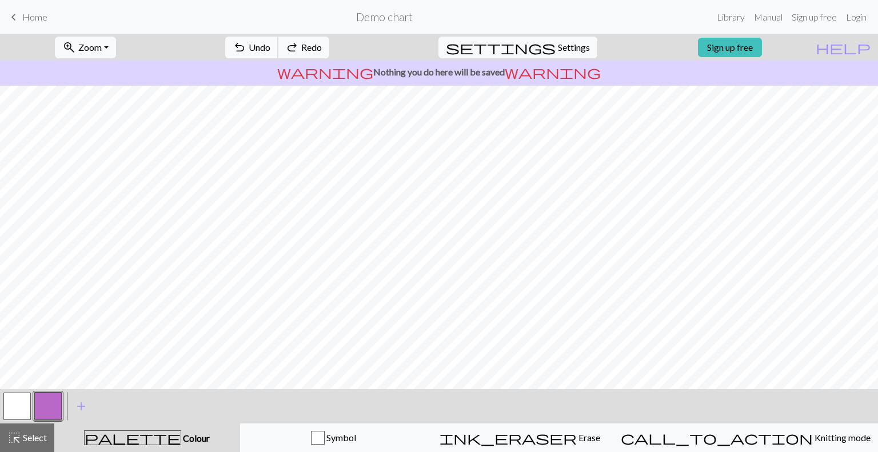
click at [270, 52] on span "Undo" at bounding box center [260, 47] width 22 height 11
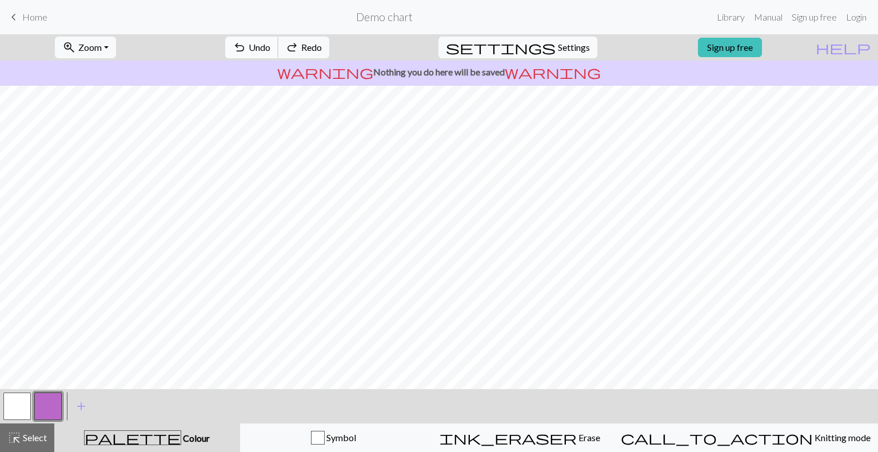
click at [270, 52] on span "Undo" at bounding box center [260, 47] width 22 height 11
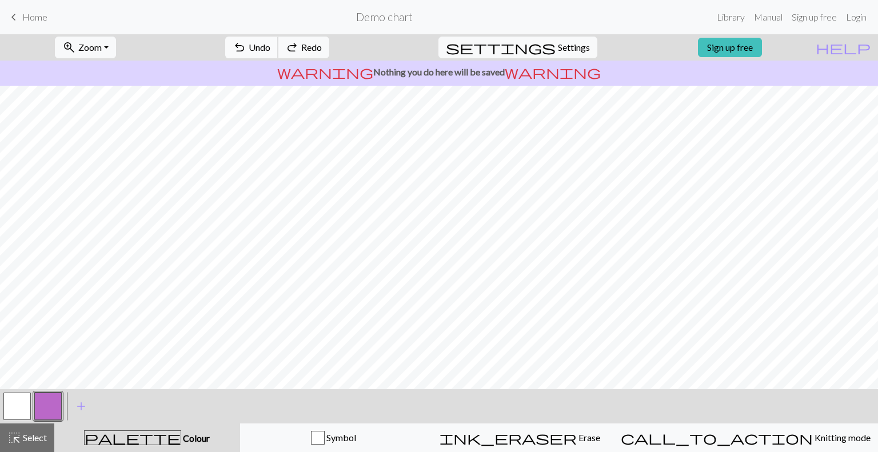
click at [270, 52] on span "Undo" at bounding box center [260, 47] width 22 height 11
click at [278, 43] on button "undo Undo Undo" at bounding box center [251, 48] width 53 height 22
click at [301, 23] on form "Demo chart" at bounding box center [385, 17] width 656 height 22
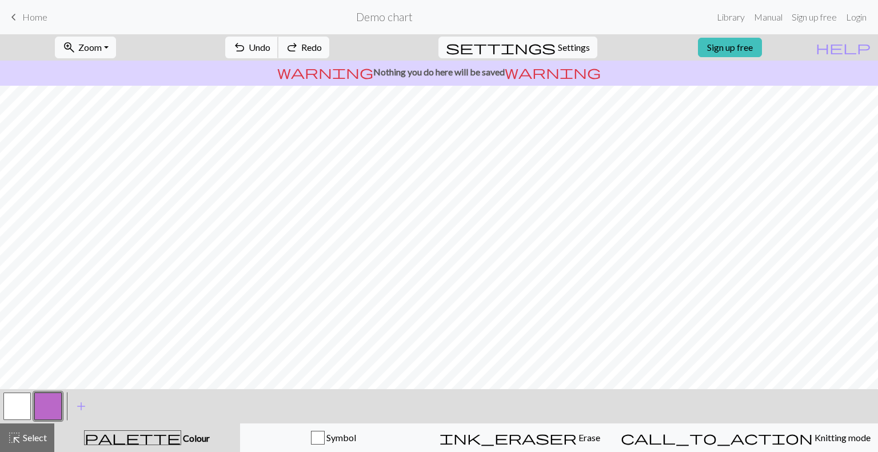
click at [270, 45] on span "Undo" at bounding box center [260, 47] width 22 height 11
click at [270, 46] on span "Undo" at bounding box center [260, 47] width 22 height 11
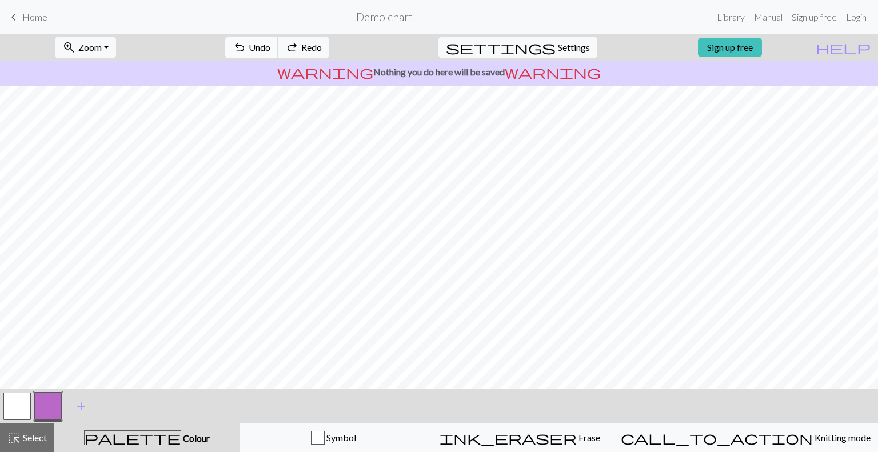
click at [270, 46] on span "Undo" at bounding box center [260, 47] width 22 height 11
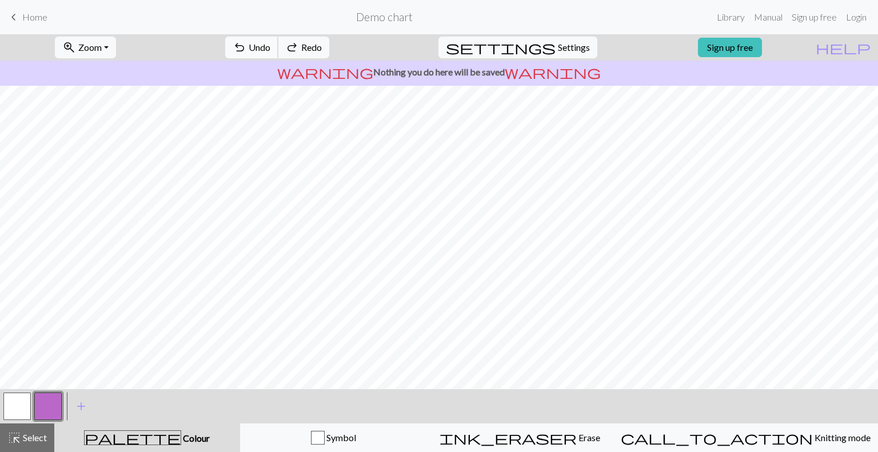
click at [270, 46] on span "Undo" at bounding box center [260, 47] width 22 height 11
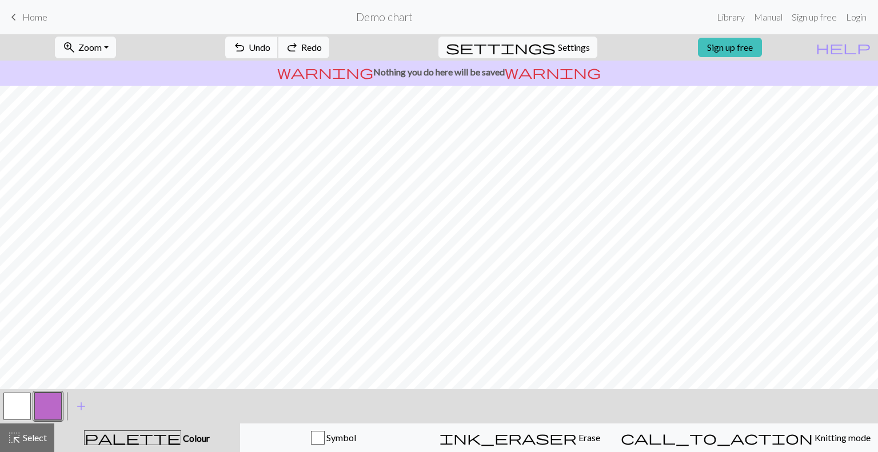
click at [270, 46] on span "Undo" at bounding box center [260, 47] width 22 height 11
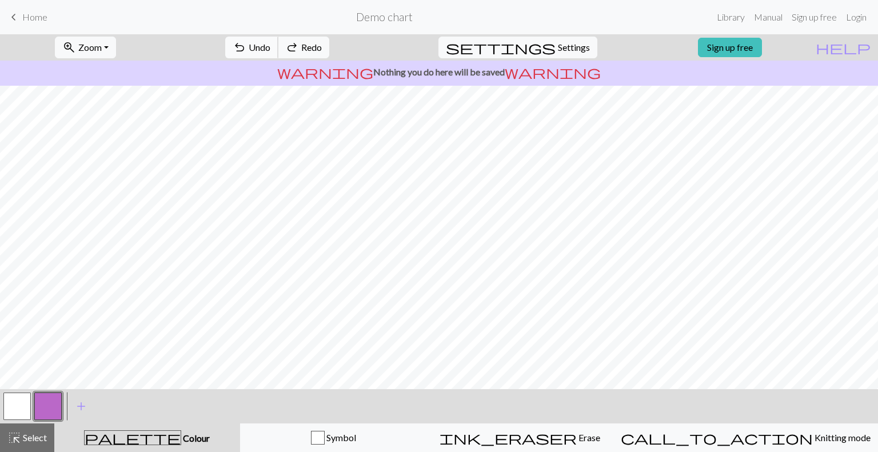
click at [270, 46] on span "Undo" at bounding box center [260, 47] width 22 height 11
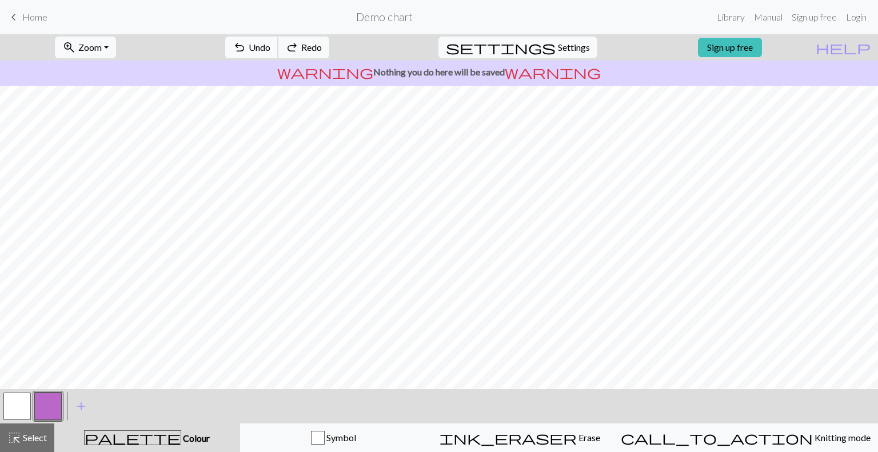
click at [270, 46] on span "Undo" at bounding box center [260, 47] width 22 height 11
click at [270, 43] on span "Undo" at bounding box center [260, 47] width 22 height 11
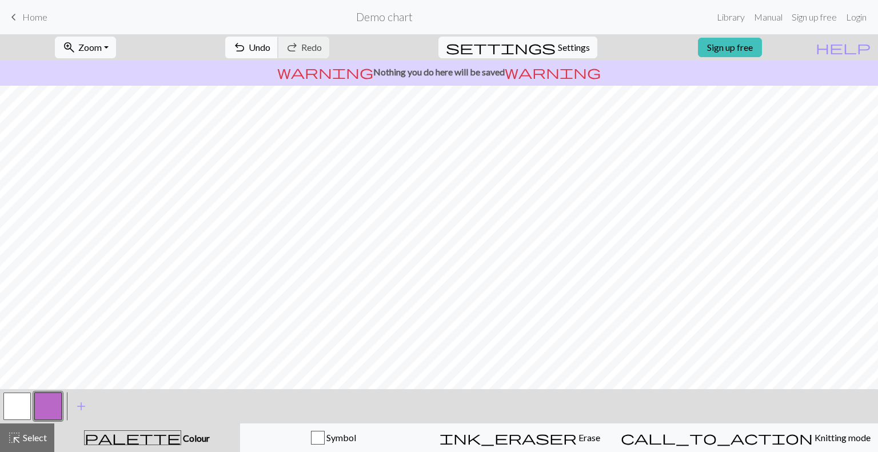
click at [246, 42] on span "undo" at bounding box center [240, 47] width 14 height 16
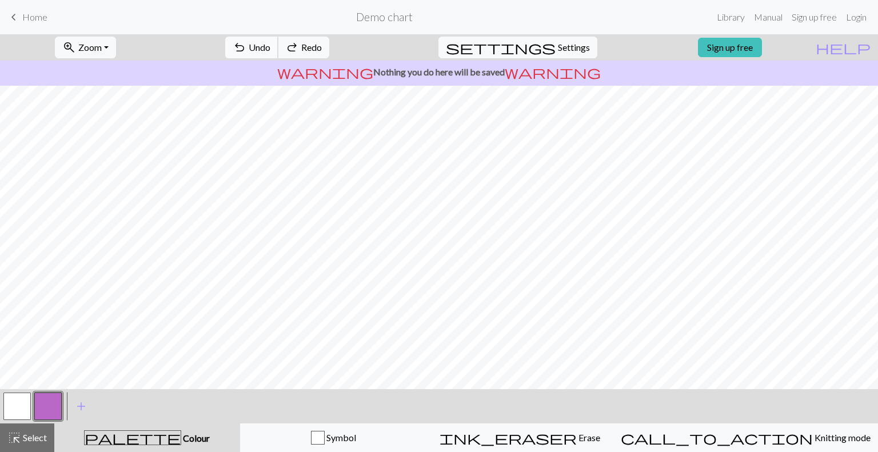
click at [246, 42] on span "undo" at bounding box center [240, 47] width 14 height 16
click at [329, 57] on button "redo Redo Redo" at bounding box center [303, 48] width 51 height 22
click at [270, 43] on span "Undo" at bounding box center [260, 47] width 22 height 11
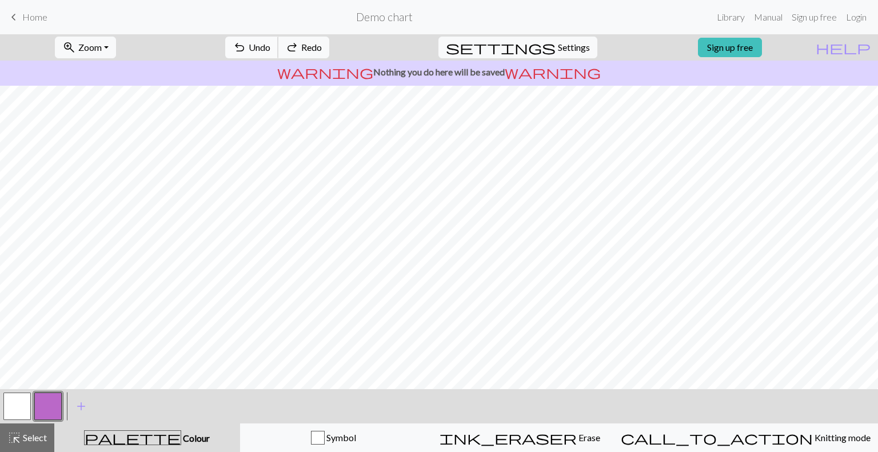
click at [270, 43] on span "Undo" at bounding box center [260, 47] width 22 height 11
click at [299, 44] on span "redo" at bounding box center [292, 47] width 14 height 16
click at [270, 42] on span "Undo" at bounding box center [260, 47] width 22 height 11
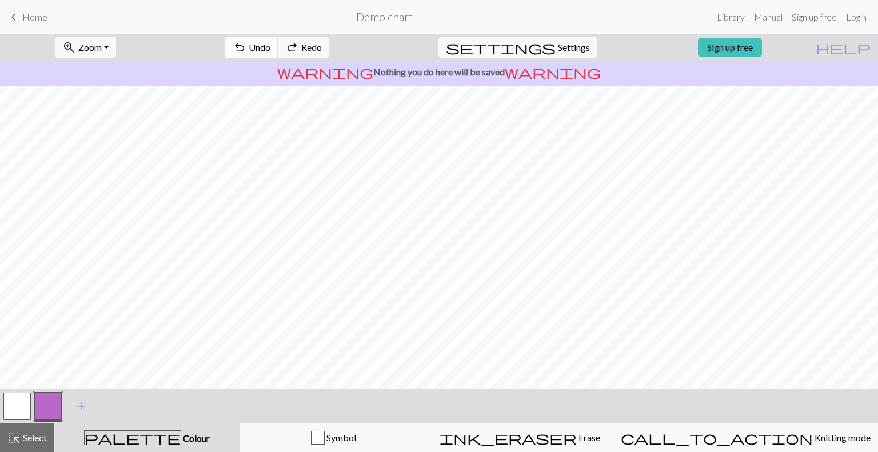
click at [270, 42] on span "Undo" at bounding box center [260, 47] width 22 height 11
click at [278, 42] on button "undo Undo Undo" at bounding box center [251, 48] width 53 height 22
click at [10, 406] on button "button" at bounding box center [16, 406] width 27 height 27
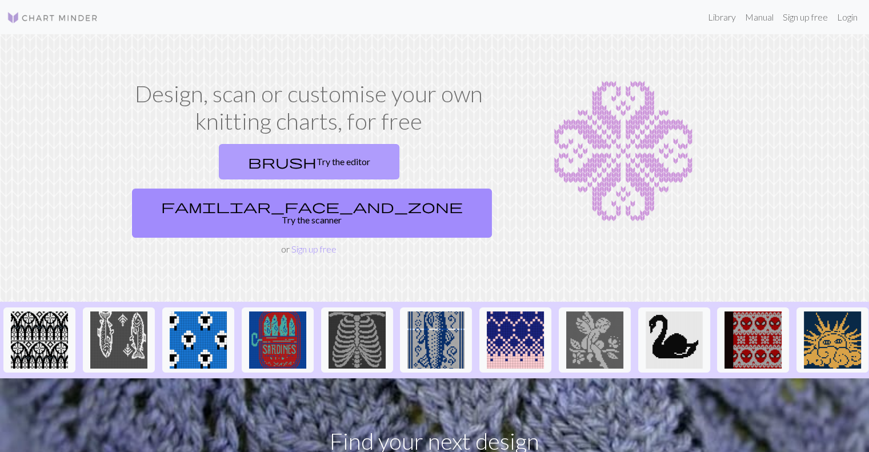
click at [250, 173] on link "brush Try the editor" at bounding box center [309, 161] width 181 height 35
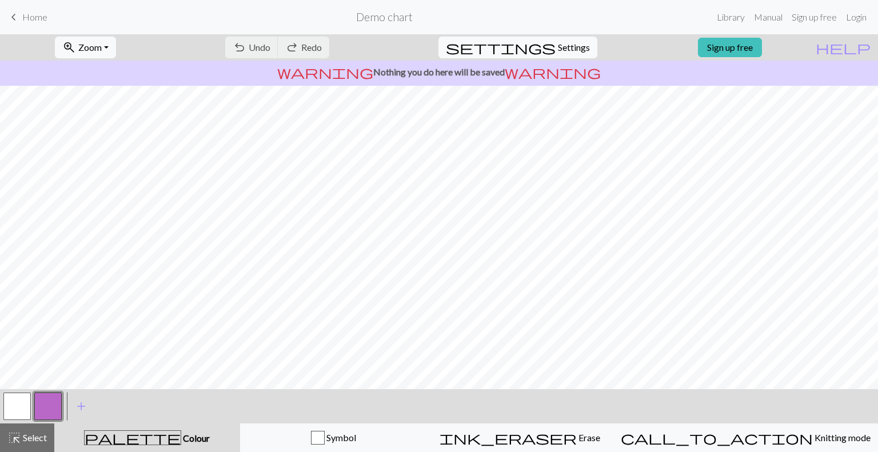
click at [11, 18] on span "keyboard_arrow_left" at bounding box center [14, 17] width 14 height 16
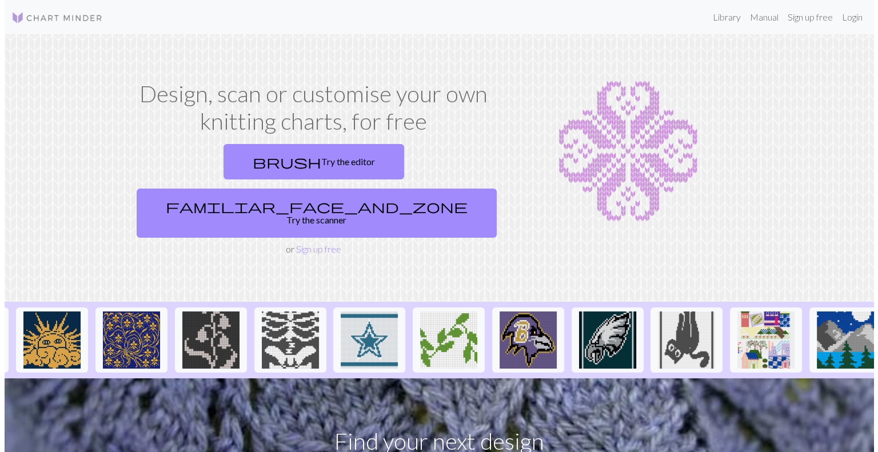
scroll to position [0, 1108]
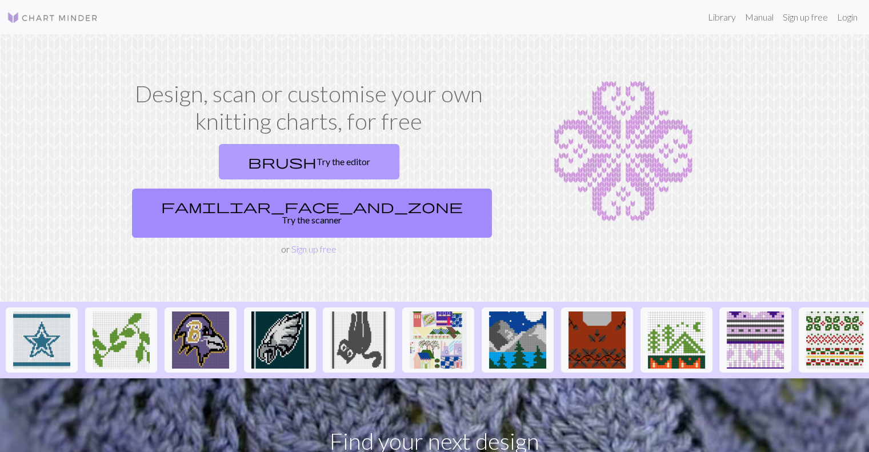
click at [249, 167] on link "brush Try the editor" at bounding box center [309, 161] width 181 height 35
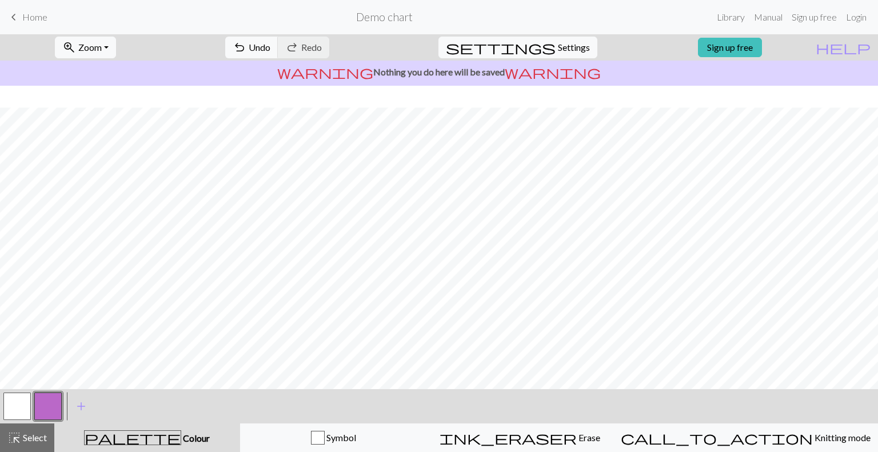
scroll to position [22, 0]
click at [544, 54] on span "settings" at bounding box center [501, 47] width 110 height 16
select select "aran"
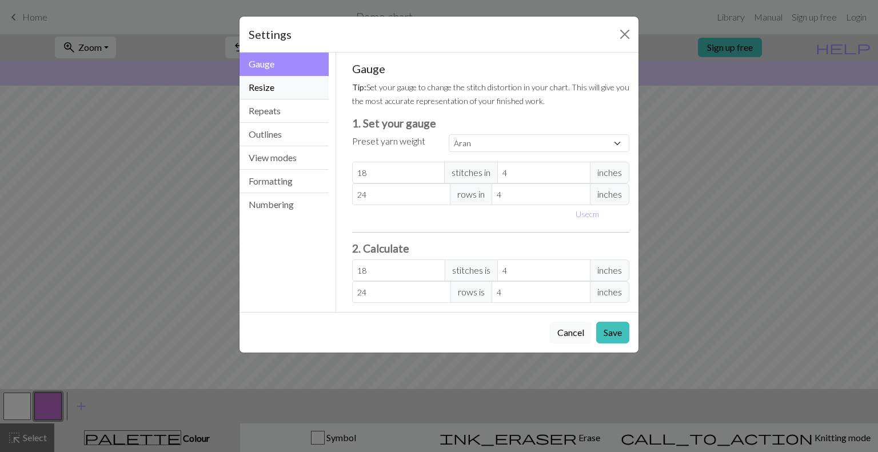
click at [255, 85] on button "Resize" at bounding box center [283, 87] width 89 height 23
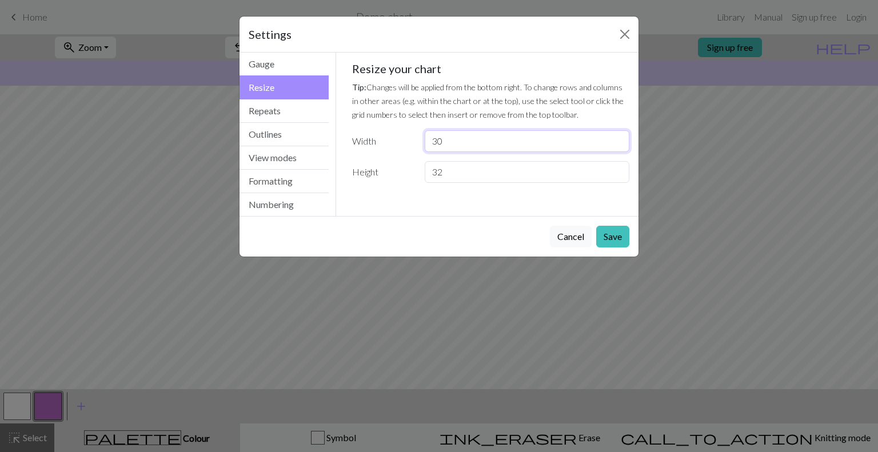
click at [452, 137] on input "30" at bounding box center [527, 141] width 205 height 22
type input "3"
type input "20"
click at [460, 177] on input "32" at bounding box center [527, 172] width 205 height 22
type input "3"
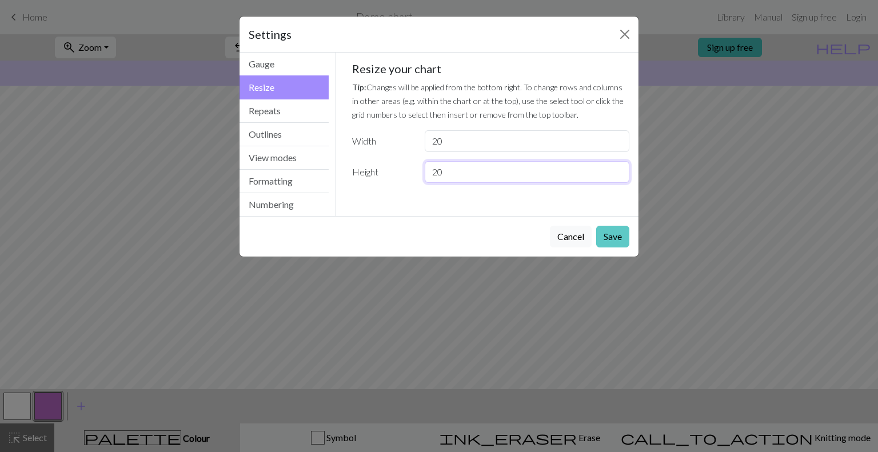
type input "20"
click at [621, 238] on button "Save" at bounding box center [612, 237] width 33 height 22
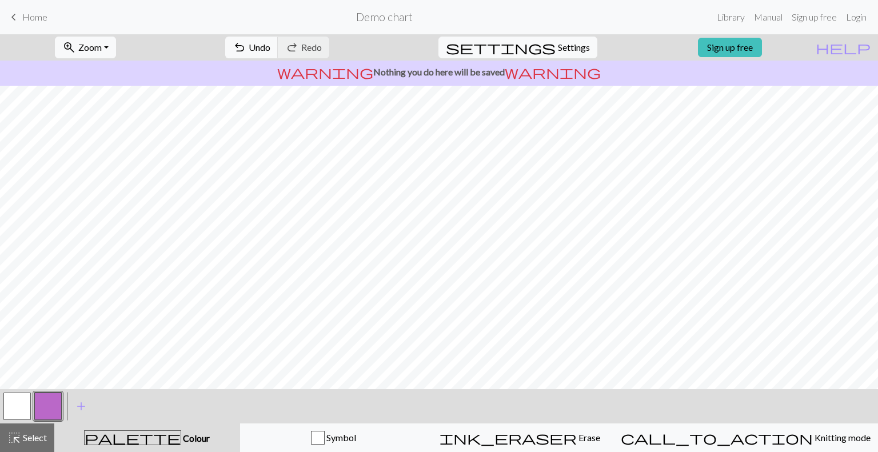
scroll to position [0, 0]
click at [6, 406] on button "button" at bounding box center [16, 406] width 27 height 27
click at [39, 411] on button "button" at bounding box center [47, 406] width 27 height 27
click at [278, 57] on button "undo Undo Undo" at bounding box center [251, 48] width 53 height 22
click at [278, 48] on button "undo Undo Undo" at bounding box center [251, 48] width 53 height 22
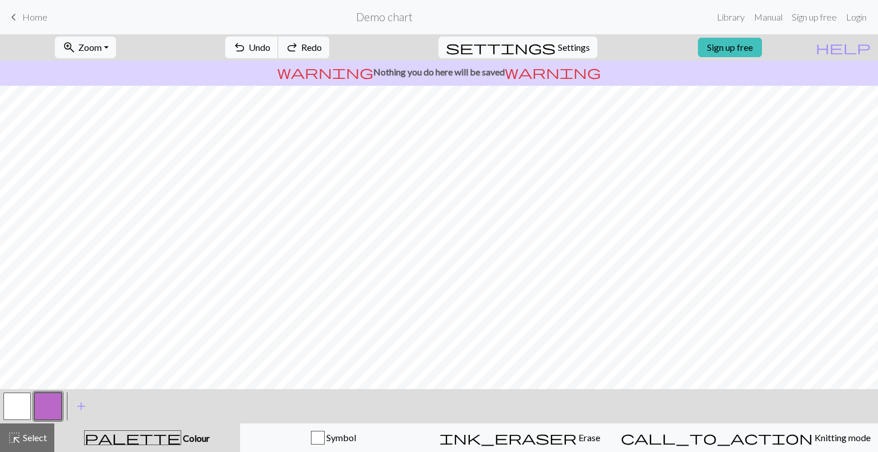
click at [278, 48] on button "undo Undo Undo" at bounding box center [251, 48] width 53 height 22
click at [278, 54] on button "undo Undo Undo" at bounding box center [251, 48] width 53 height 22
click at [5, 412] on button "button" at bounding box center [16, 406] width 27 height 27
click at [47, 400] on button "button" at bounding box center [47, 406] width 27 height 27
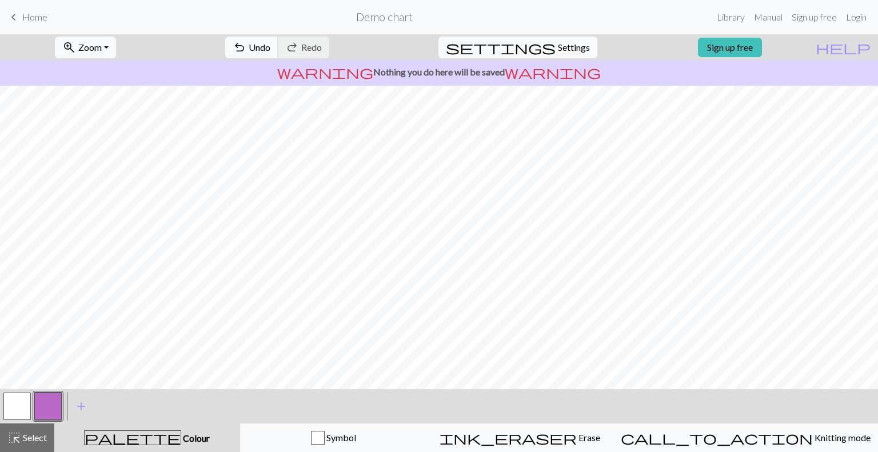
click at [278, 50] on button "undo Undo Undo" at bounding box center [251, 48] width 53 height 22
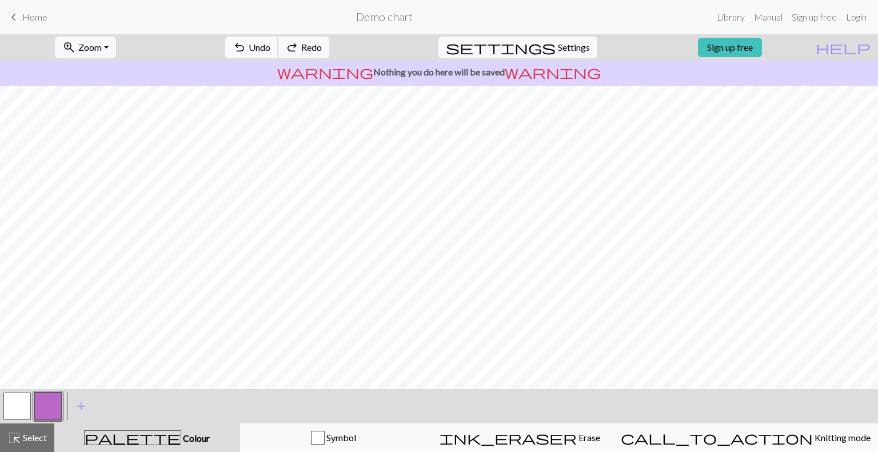
click at [278, 50] on button "undo Undo Undo" at bounding box center [251, 48] width 53 height 22
click at [270, 45] on span "Undo" at bounding box center [260, 47] width 22 height 11
click at [246, 48] on span "undo" at bounding box center [240, 47] width 14 height 16
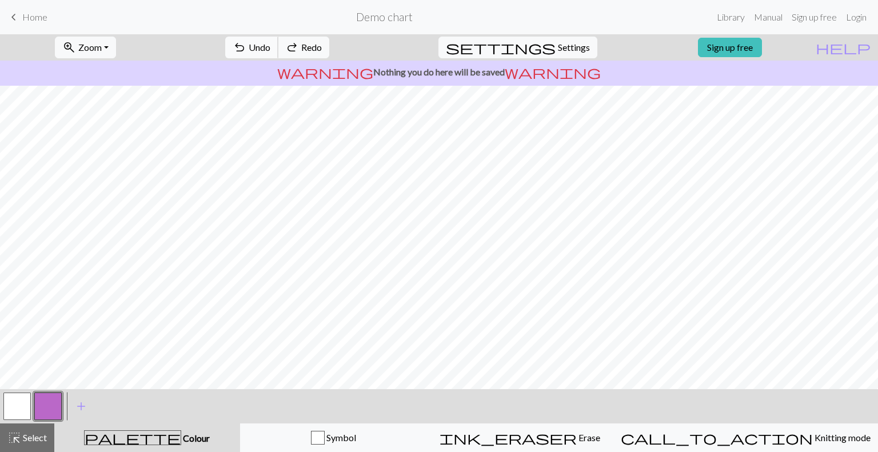
click at [246, 48] on span "undo" at bounding box center [240, 47] width 14 height 16
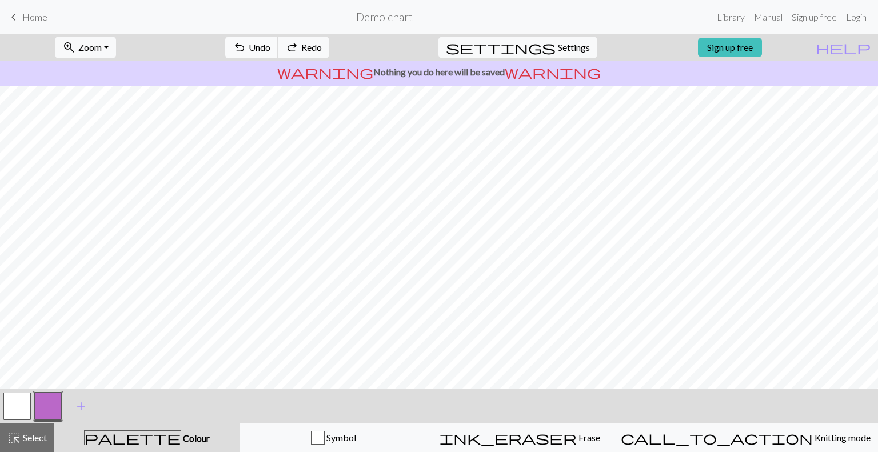
click at [246, 48] on span "undo" at bounding box center [240, 47] width 14 height 16
click at [546, 47] on button "settings Settings" at bounding box center [517, 48] width 159 height 22
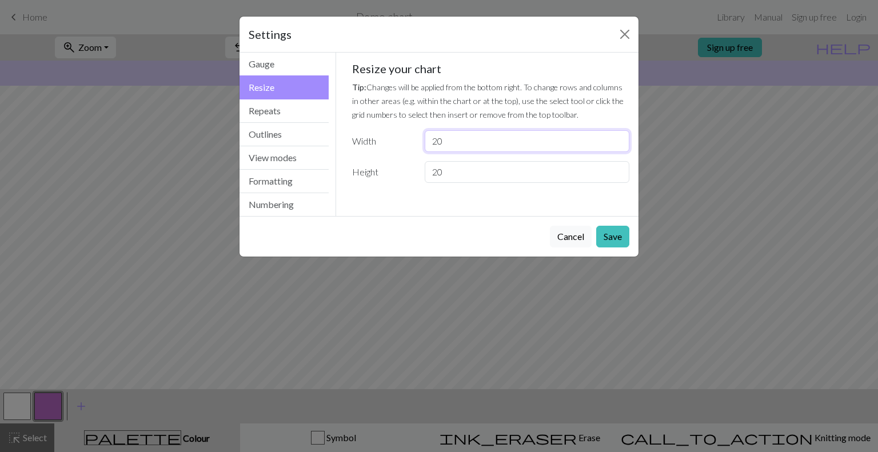
click at [450, 139] on input "20" at bounding box center [527, 141] width 205 height 22
type input "21"
click at [461, 178] on input "20" at bounding box center [527, 172] width 205 height 22
type input "21"
click at [610, 237] on button "Save" at bounding box center [612, 237] width 33 height 22
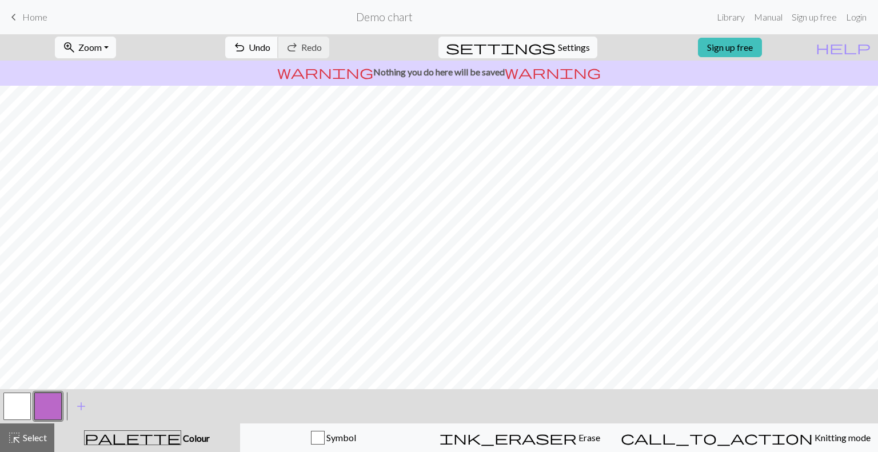
click at [270, 50] on span "Undo" at bounding box center [260, 47] width 22 height 11
click at [12, 406] on button "button" at bounding box center [16, 406] width 27 height 27
click at [37, 400] on button "button" at bounding box center [47, 406] width 27 height 27
click at [16, 411] on button "button" at bounding box center [16, 406] width 27 height 27
click at [43, 410] on button "button" at bounding box center [47, 406] width 27 height 27
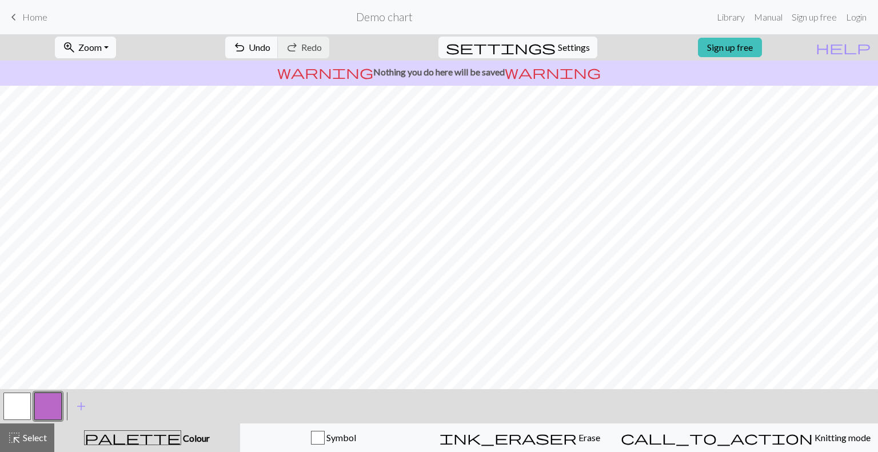
click at [11, 411] on button "button" at bounding box center [16, 406] width 27 height 27
click at [41, 406] on button "button" at bounding box center [47, 406] width 27 height 27
click at [278, 57] on button "undo Undo Undo" at bounding box center [251, 48] width 53 height 22
click at [246, 46] on span "undo" at bounding box center [240, 47] width 14 height 16
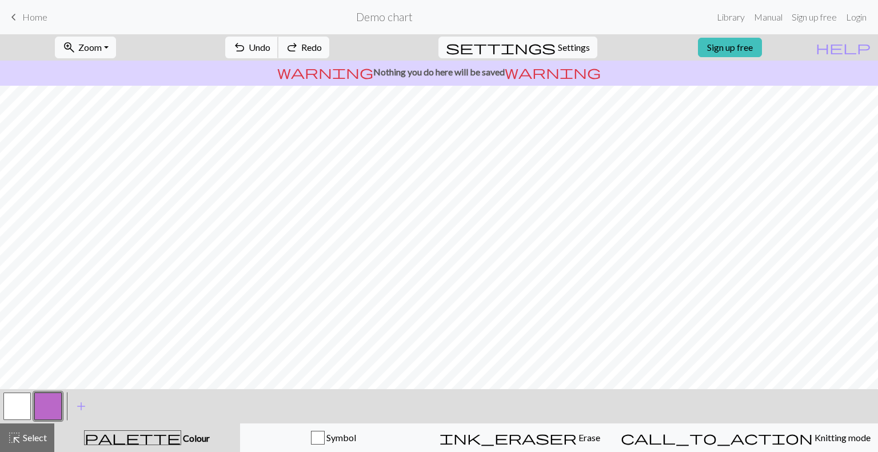
click at [246, 46] on span "undo" at bounding box center [240, 47] width 14 height 16
click at [270, 50] on span "Undo" at bounding box center [260, 47] width 22 height 11
click at [246, 45] on span "undo" at bounding box center [240, 47] width 14 height 16
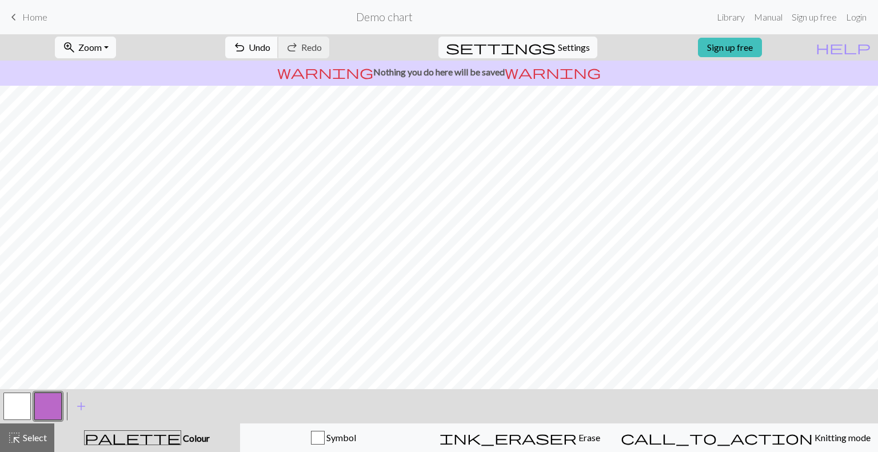
click at [246, 51] on span "undo" at bounding box center [240, 47] width 14 height 16
